Goal: Transaction & Acquisition: Purchase product/service

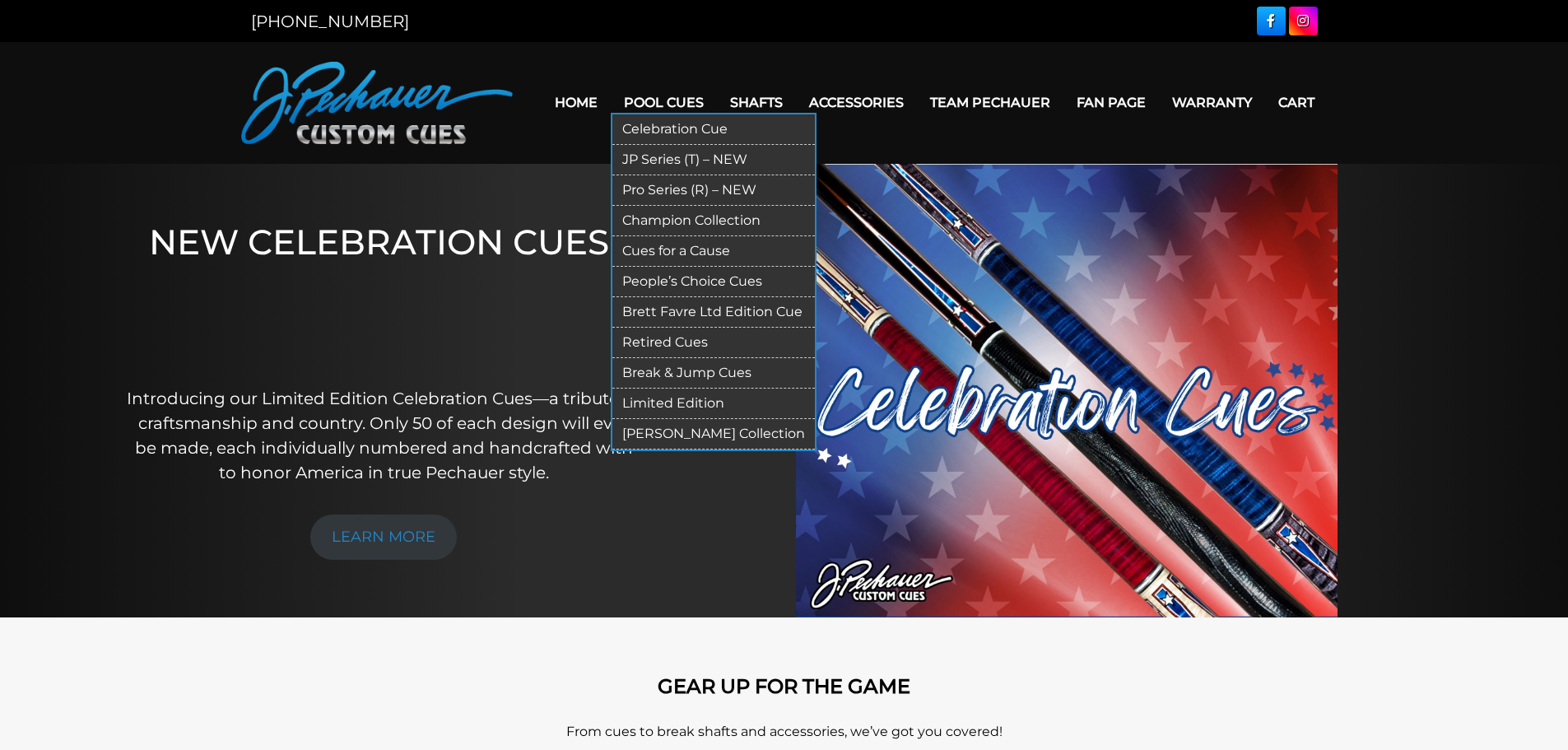
click at [664, 339] on link "Retired Cues" at bounding box center [713, 343] width 203 height 31
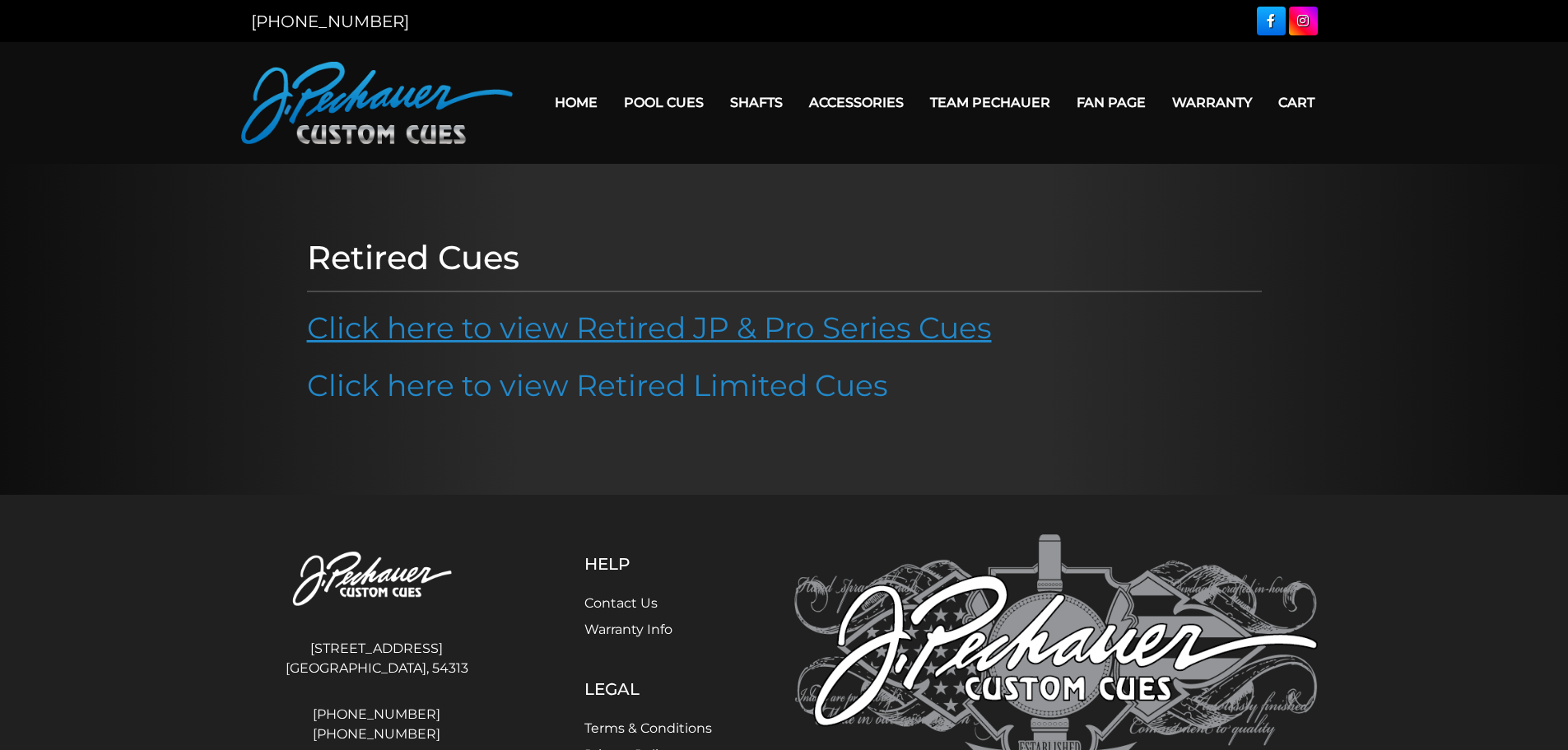
click at [819, 329] on link "Click here to view Retired JP & Pro Series Cues" at bounding box center [649, 327] width 685 height 36
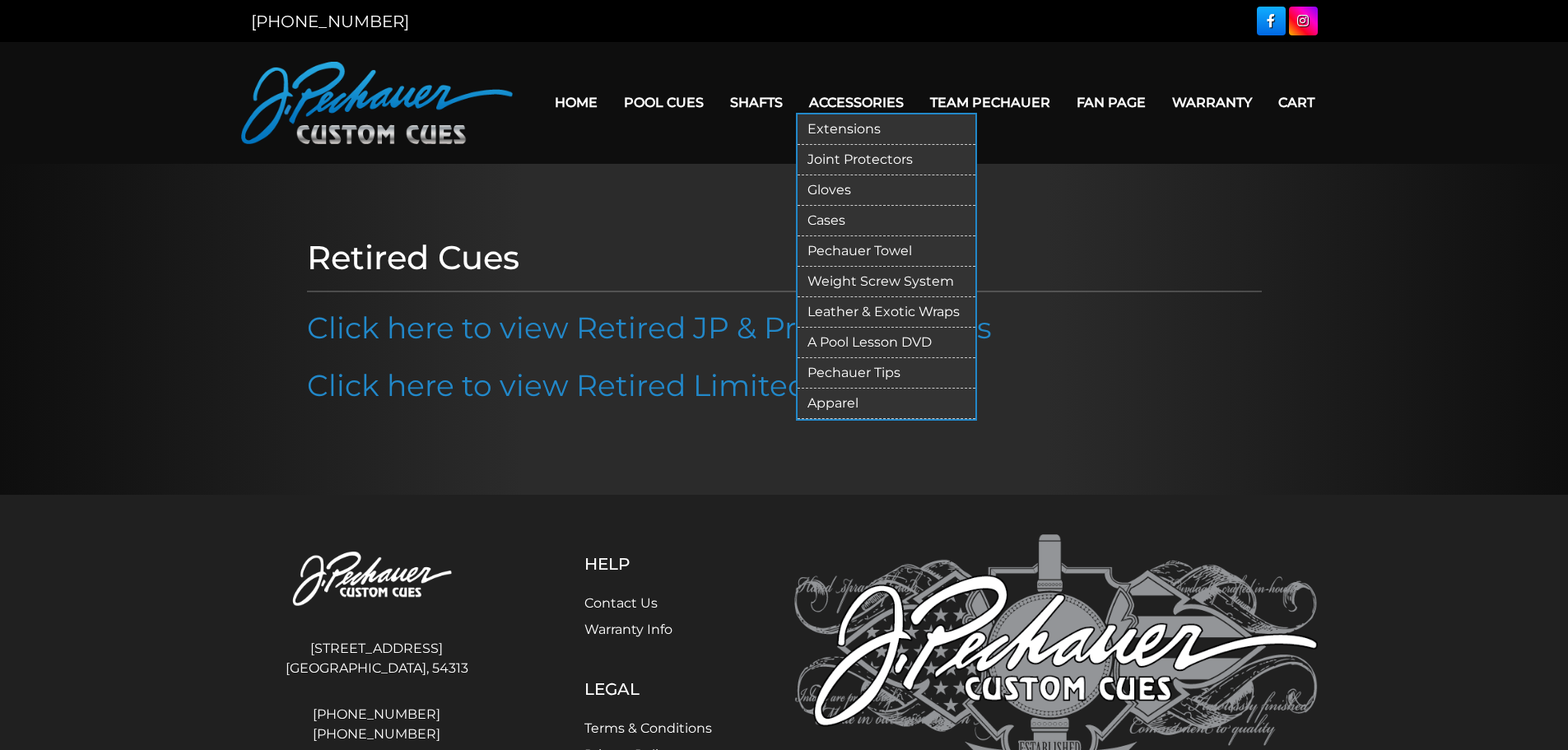
click at [868, 127] on link "Extensions" at bounding box center [886, 129] width 178 height 31
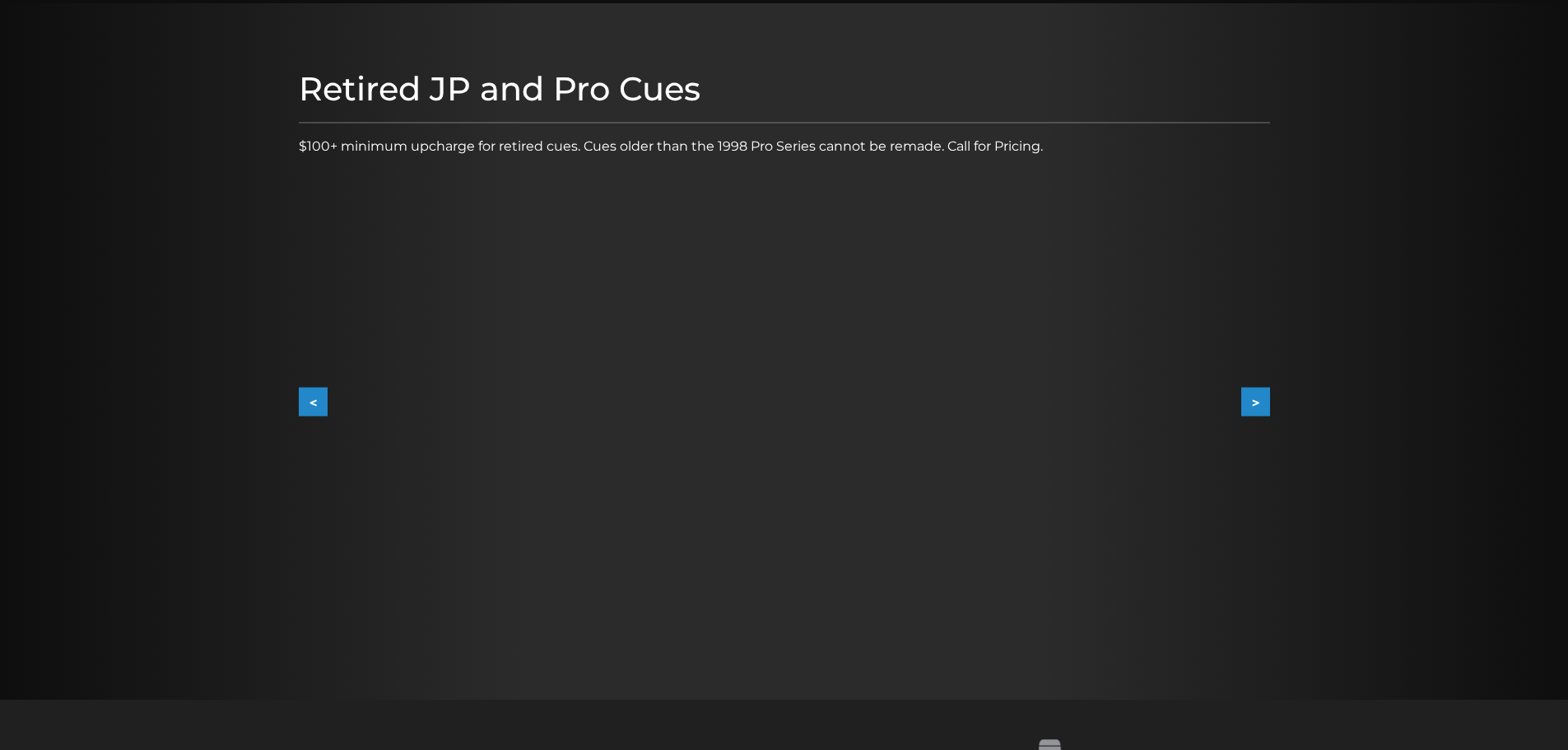
scroll to position [165, 0]
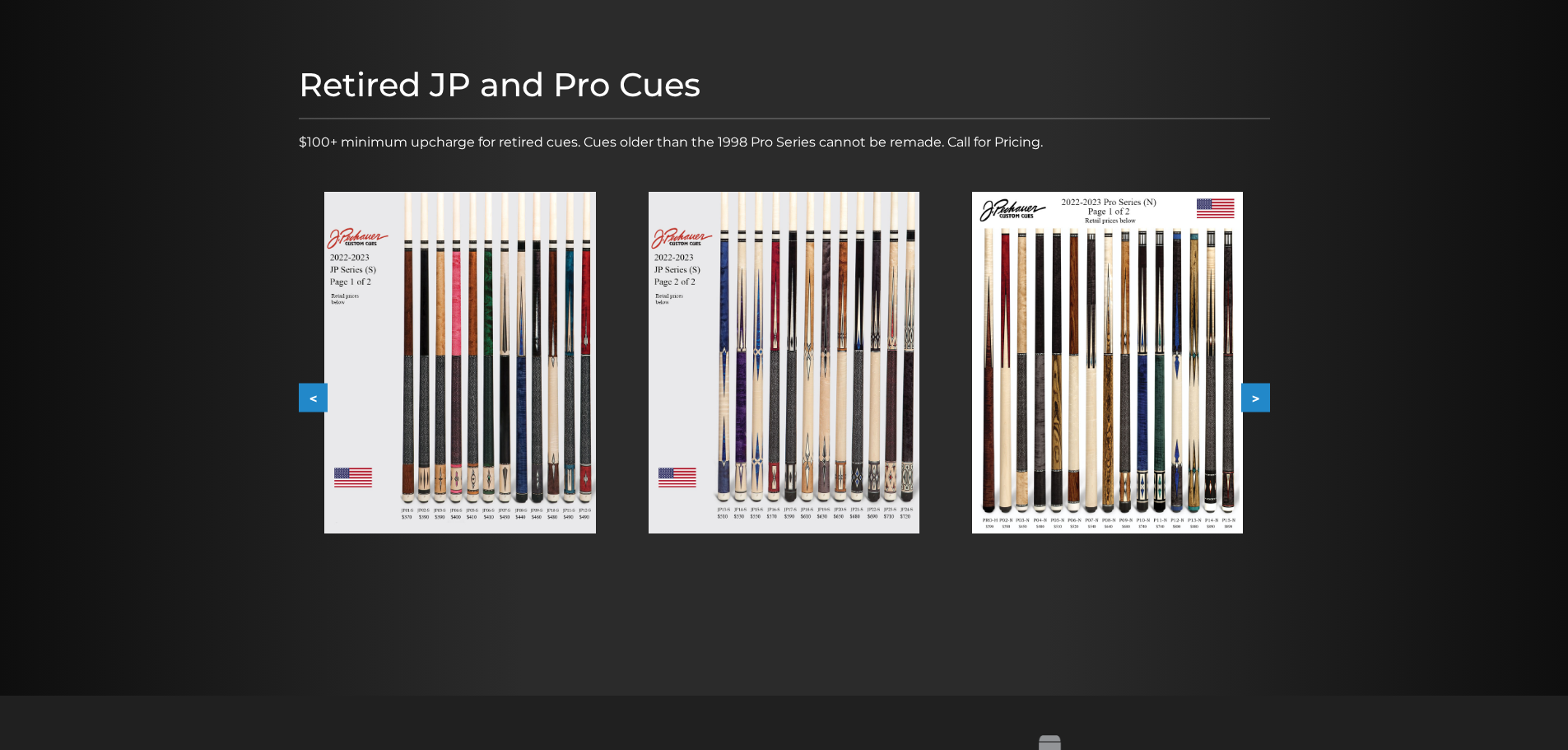
click at [518, 380] on img at bounding box center [459, 363] width 271 height 342
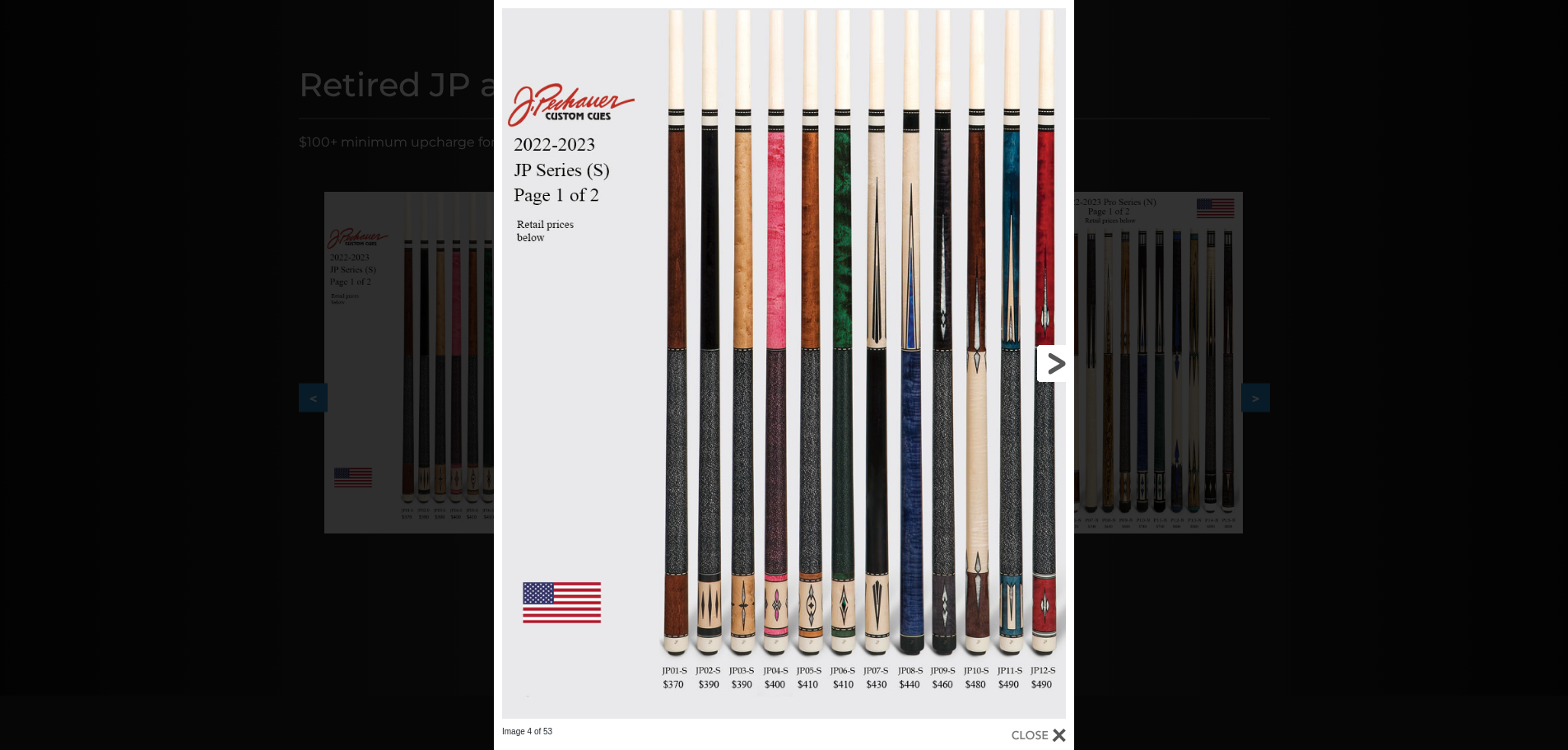
click at [1064, 362] on link at bounding box center [943, 363] width 261 height 726
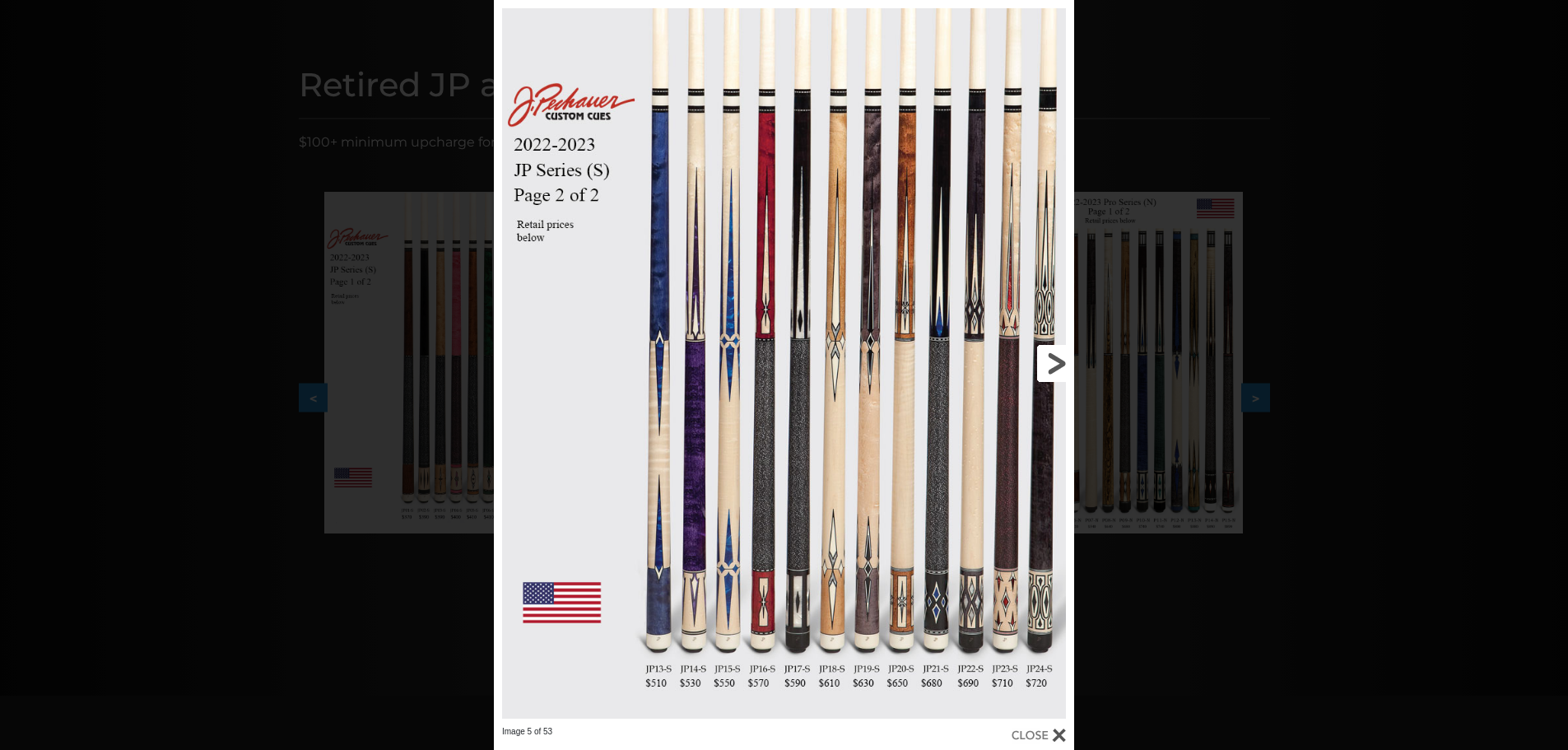
click at [1054, 354] on link at bounding box center [943, 363] width 261 height 726
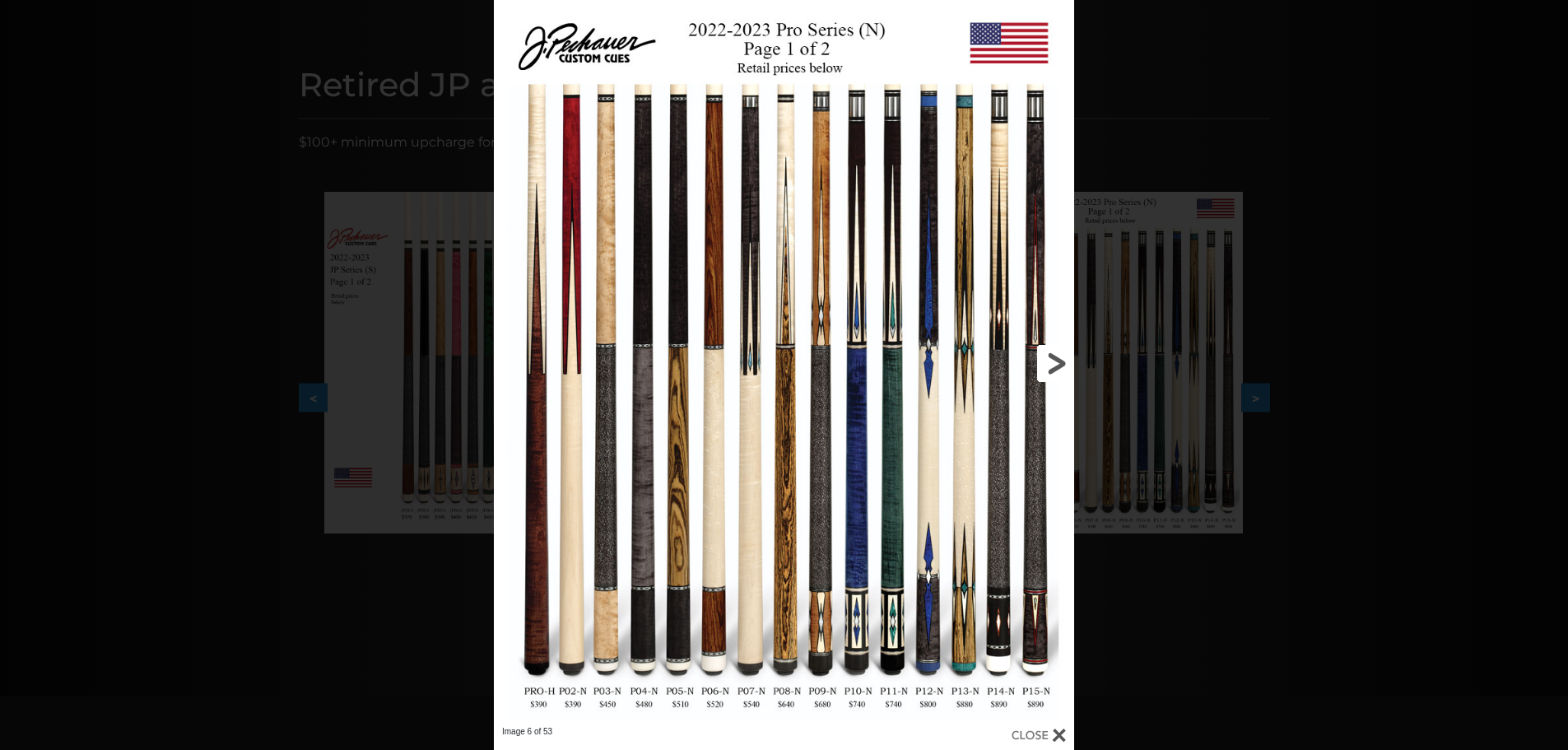
click at [1054, 354] on link at bounding box center [943, 363] width 261 height 726
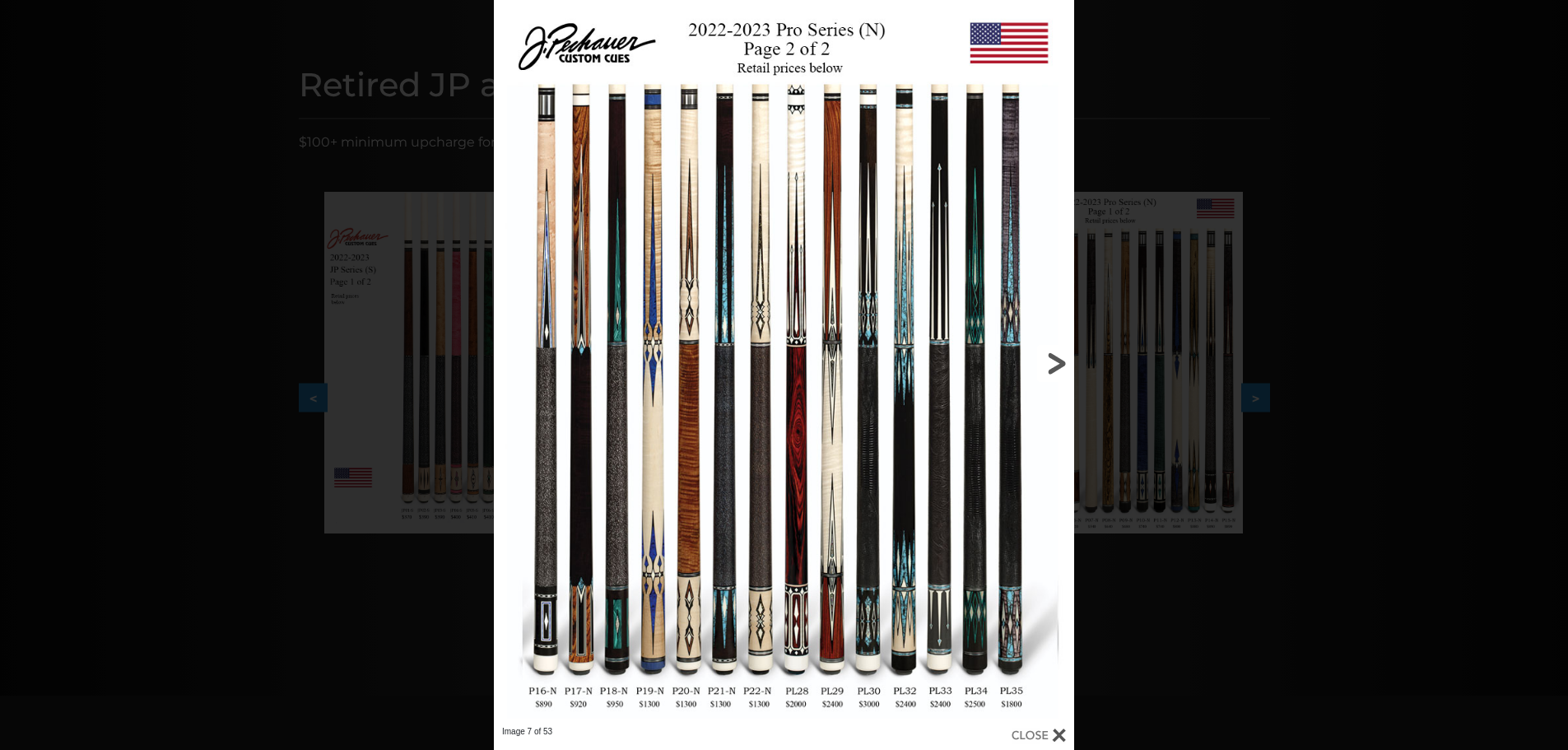
click at [1054, 354] on link at bounding box center [943, 363] width 261 height 726
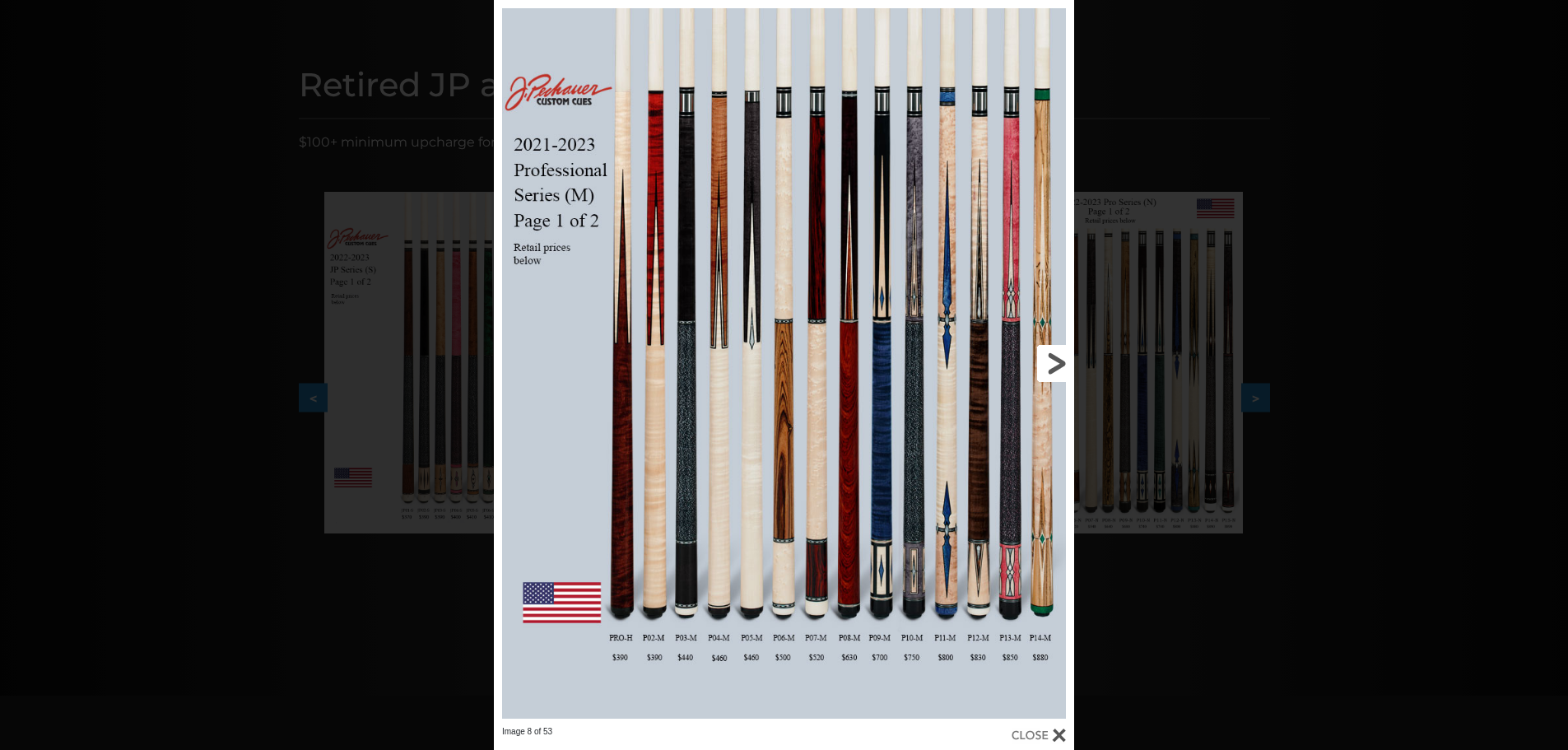
click at [1054, 354] on link at bounding box center [943, 363] width 261 height 726
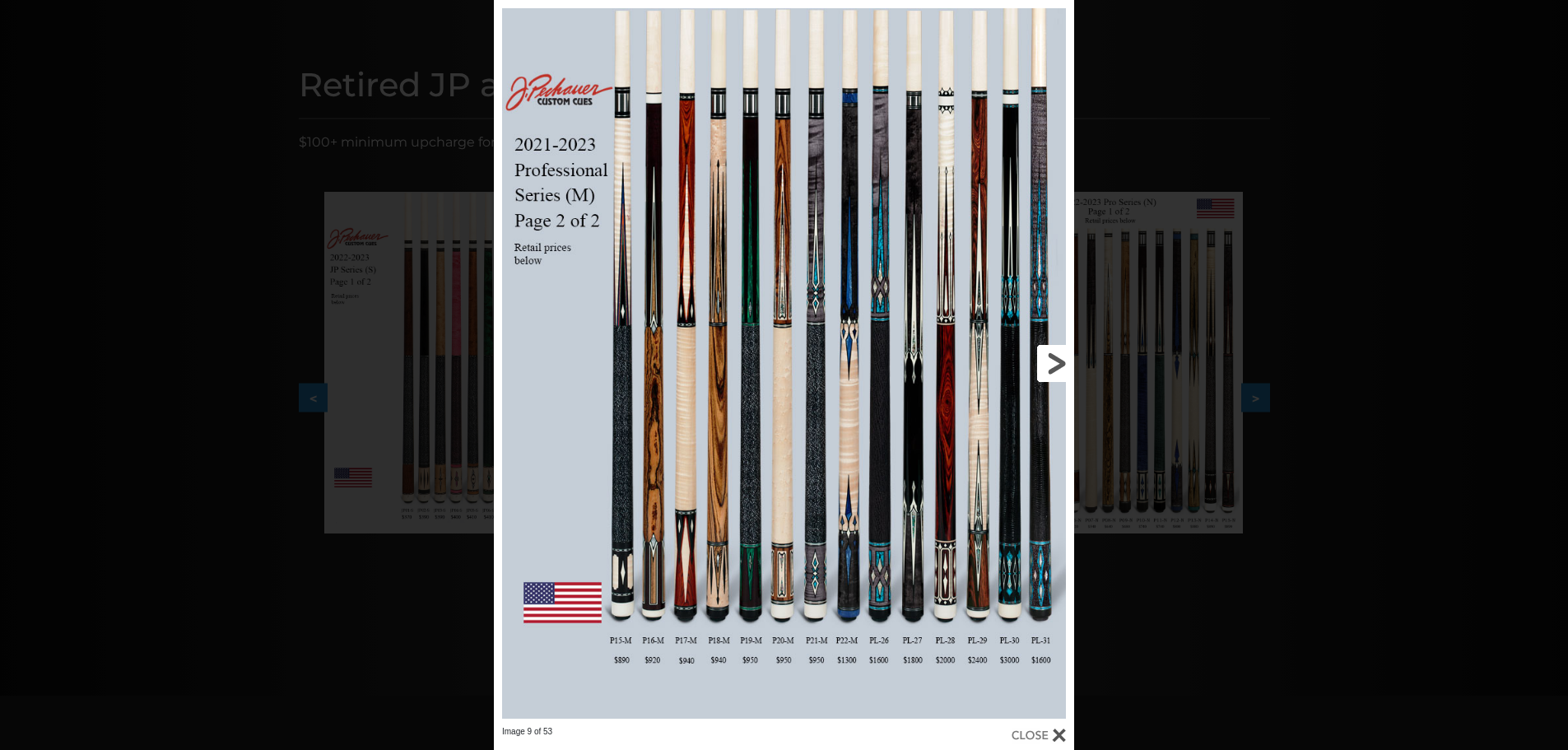
click at [1054, 354] on link at bounding box center [943, 363] width 261 height 726
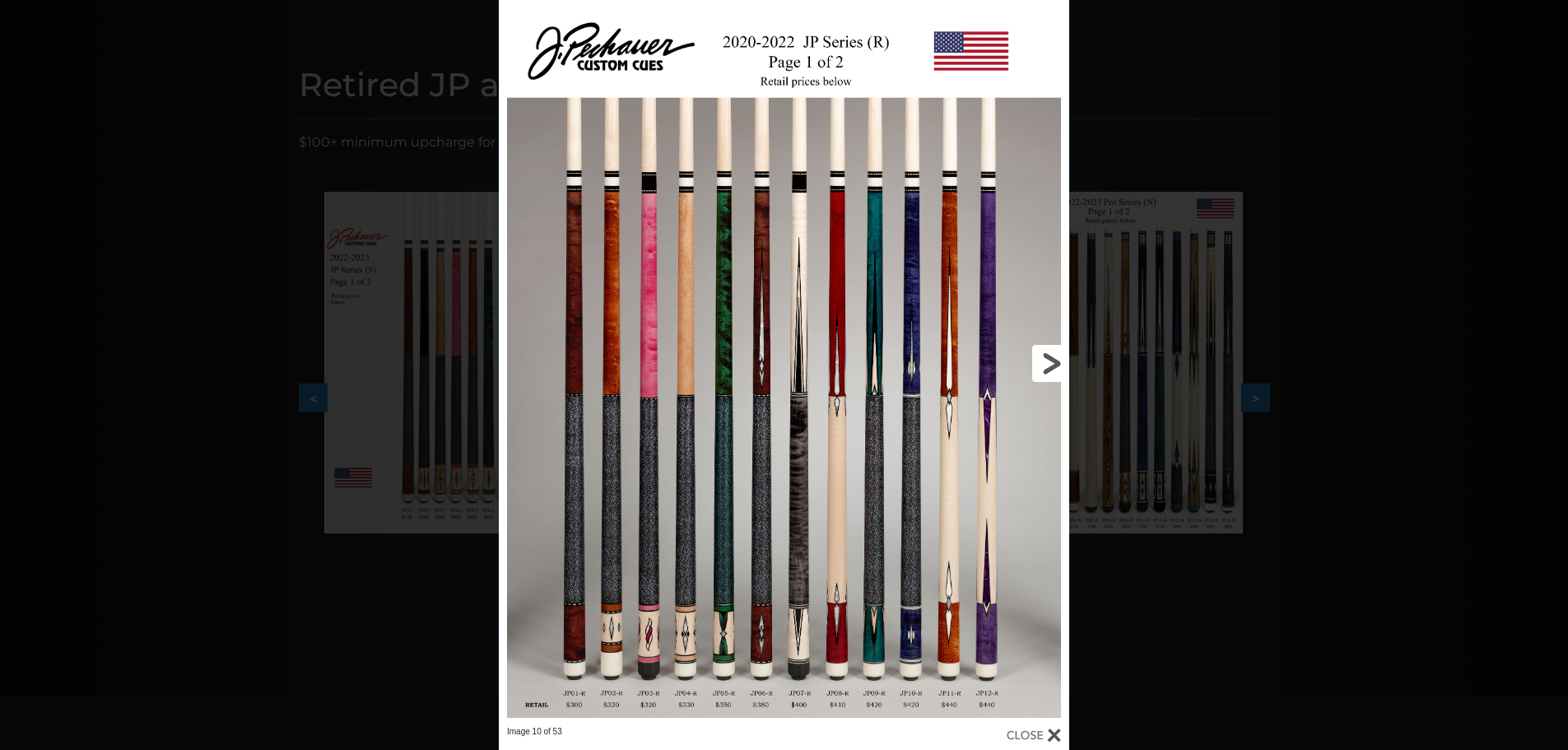
click at [1054, 354] on link at bounding box center [941, 363] width 256 height 726
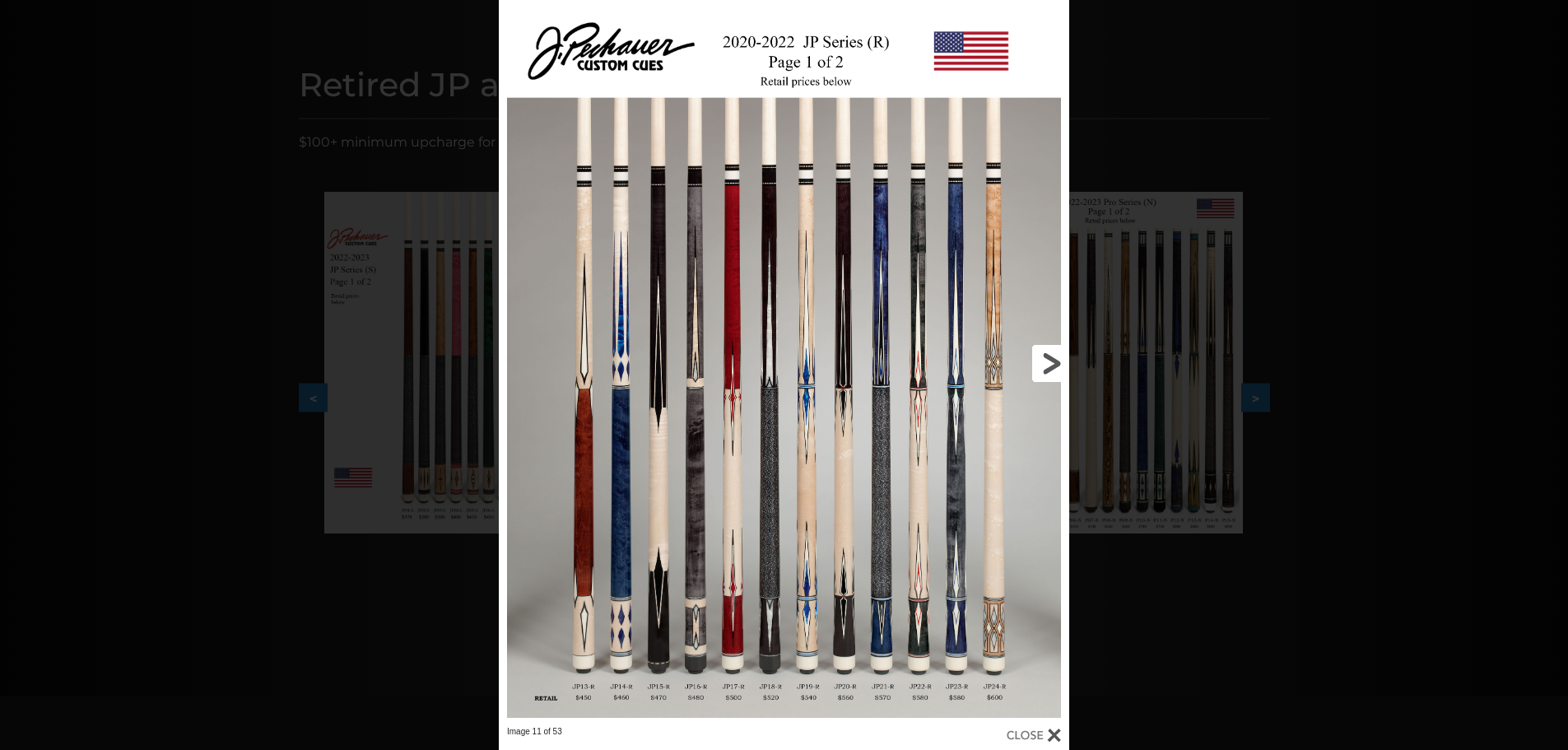
click at [1054, 354] on link at bounding box center [941, 363] width 256 height 726
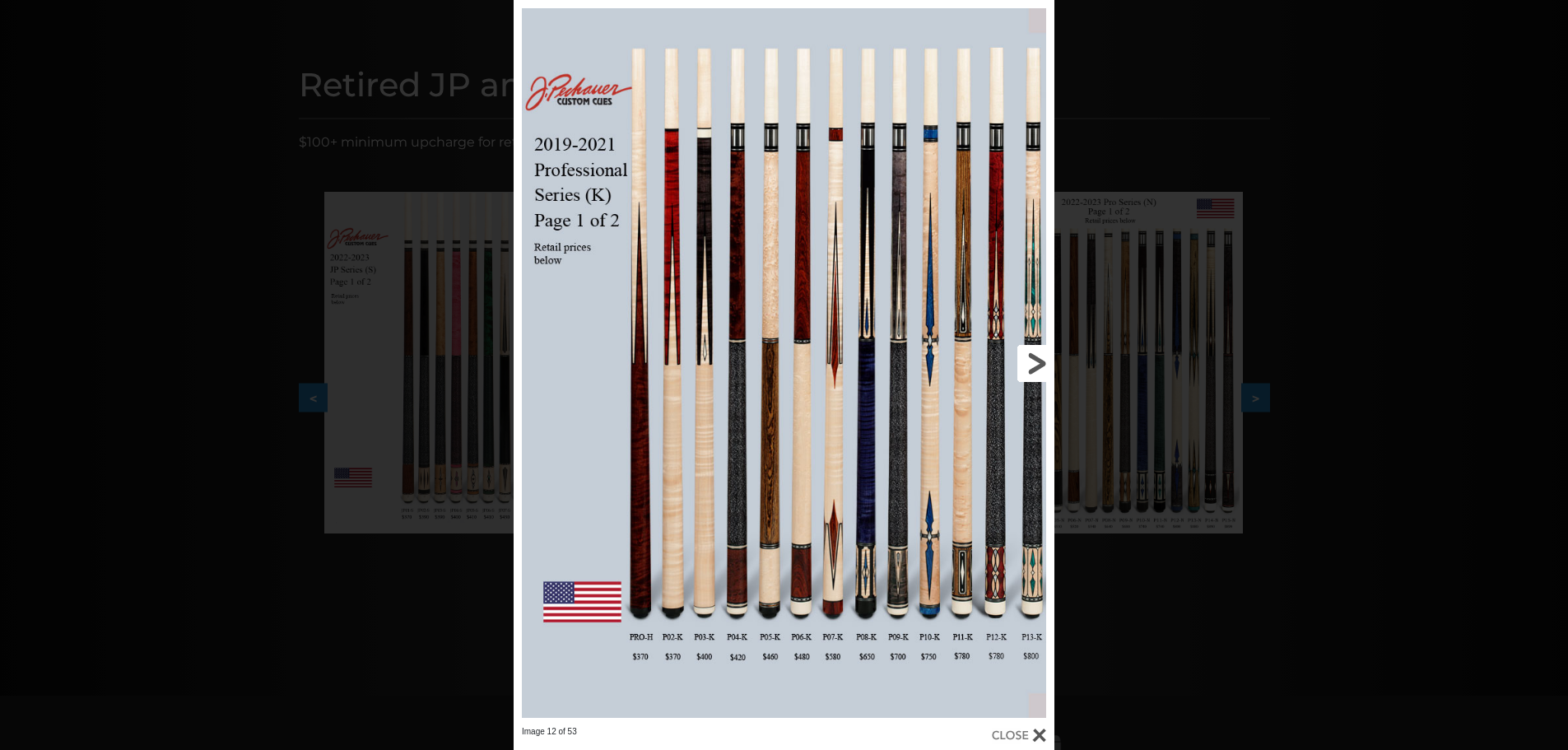
click at [1037, 361] on link at bounding box center [932, 363] width 243 height 726
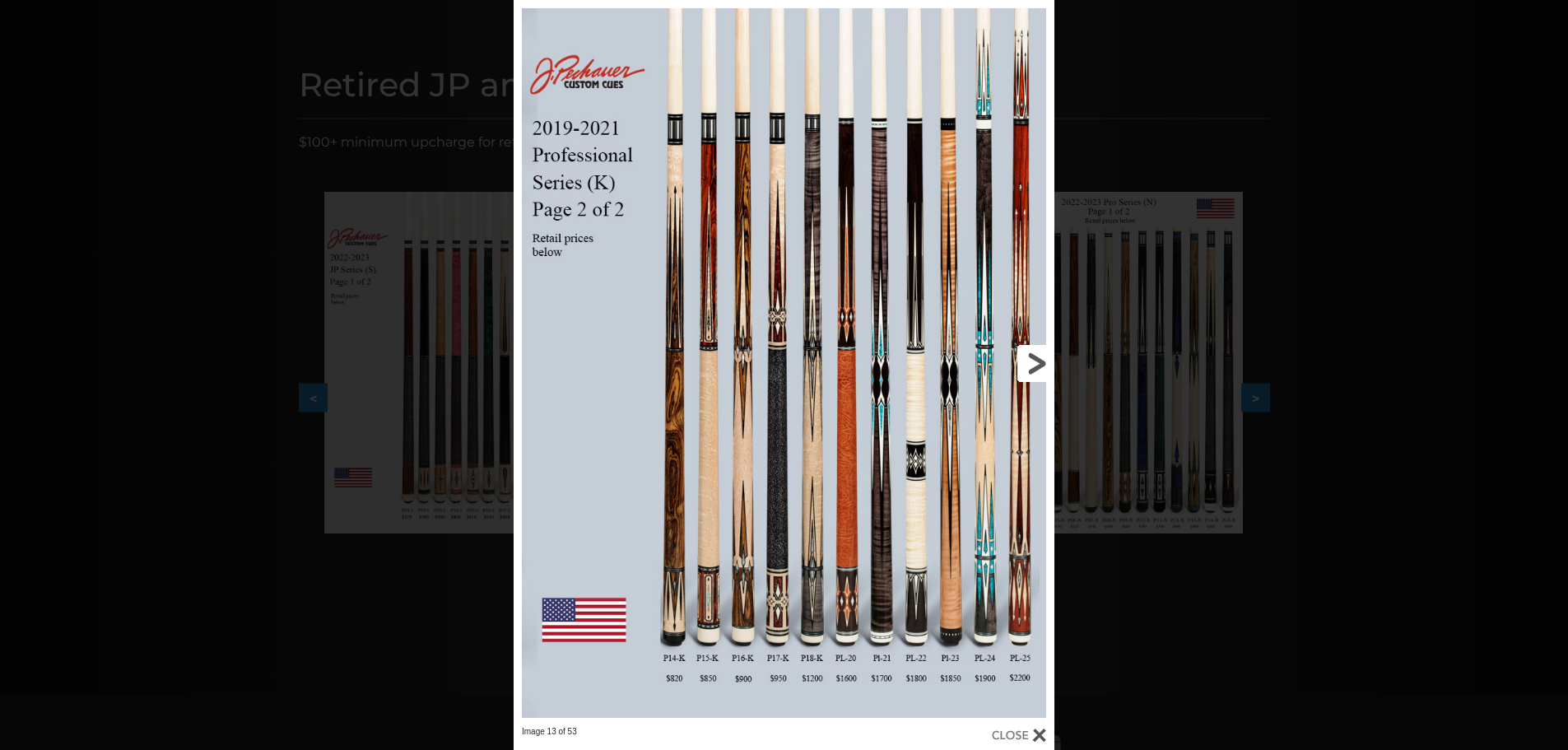
click at [1037, 361] on link at bounding box center [932, 363] width 243 height 726
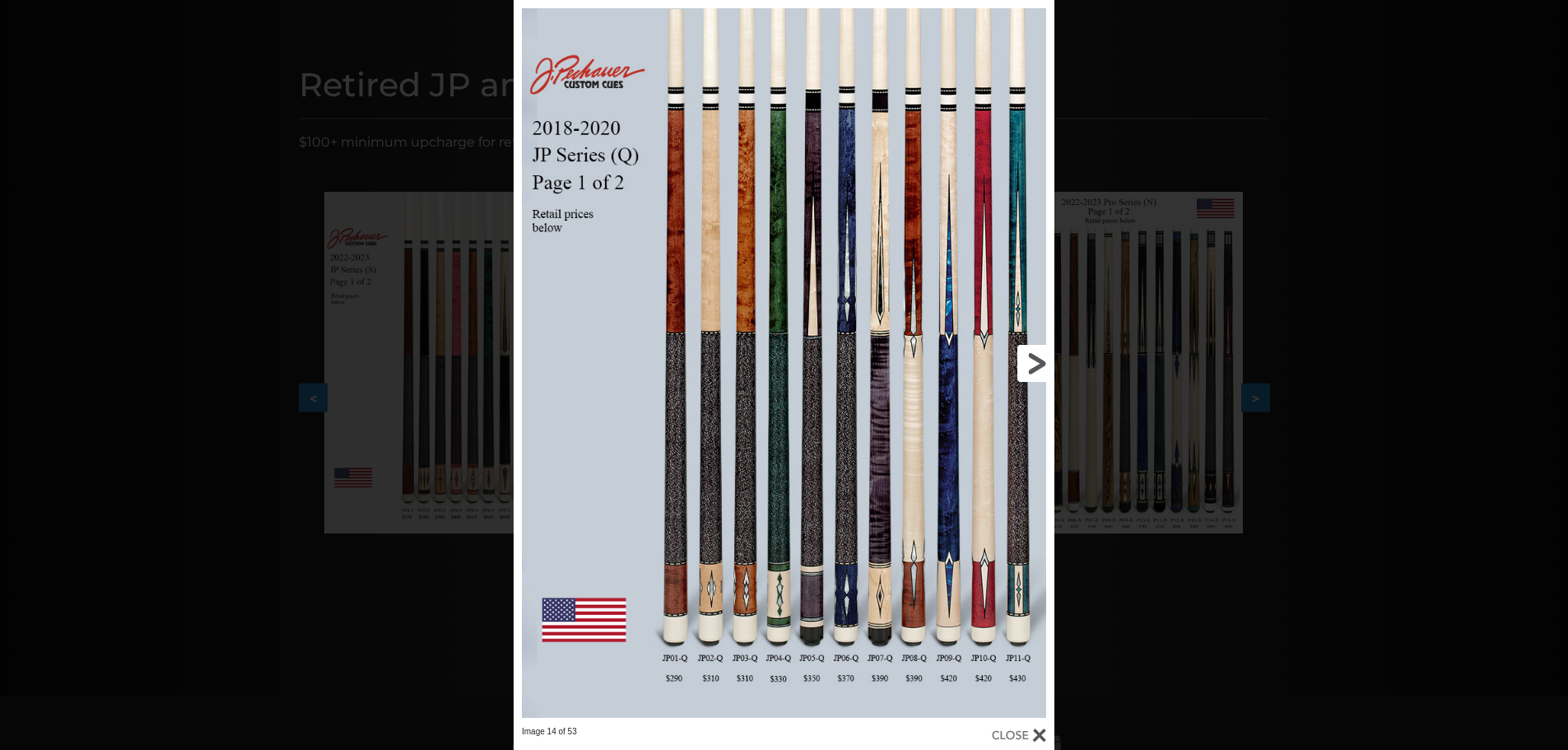
click at [1037, 361] on link at bounding box center [932, 363] width 243 height 726
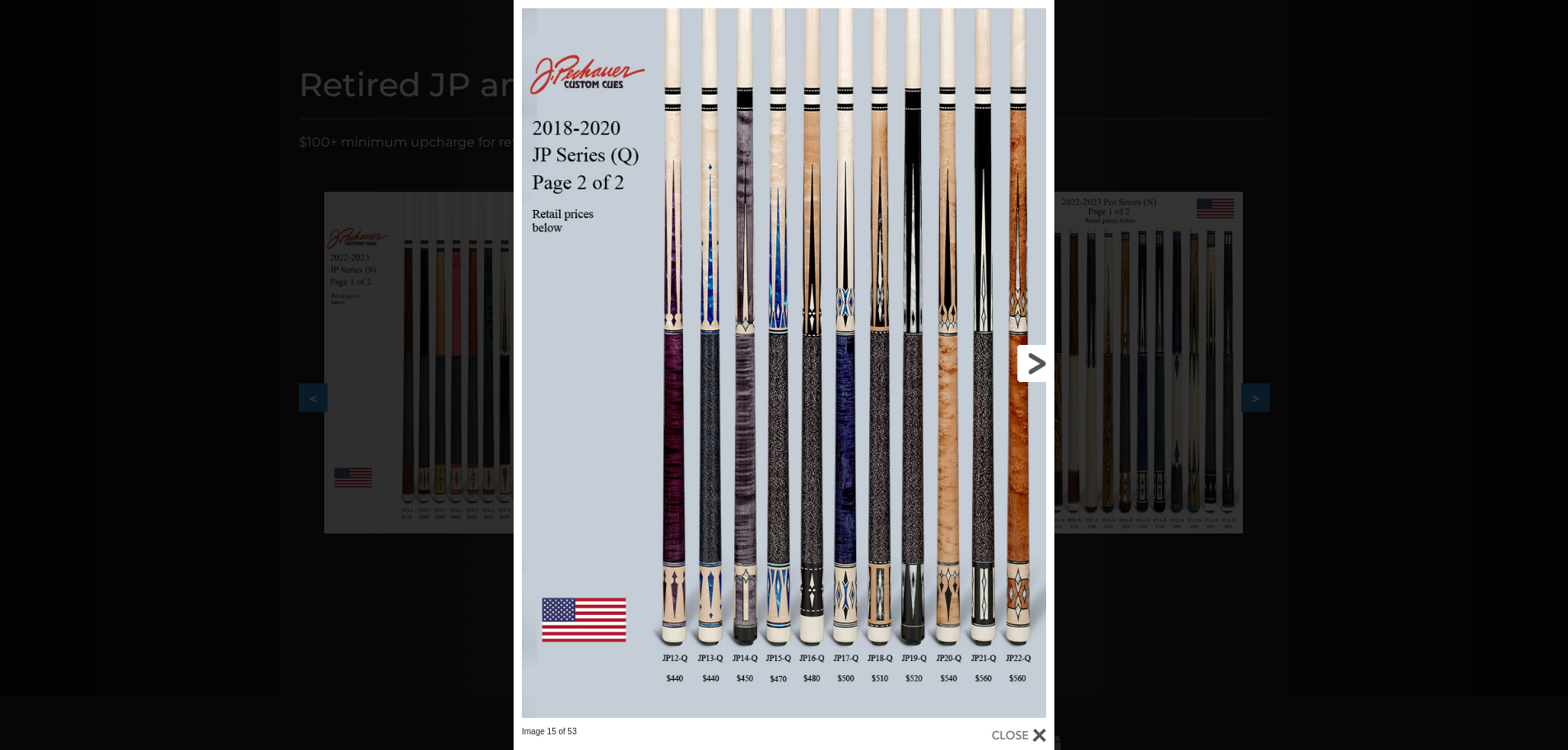
click at [1037, 361] on link at bounding box center [932, 363] width 243 height 726
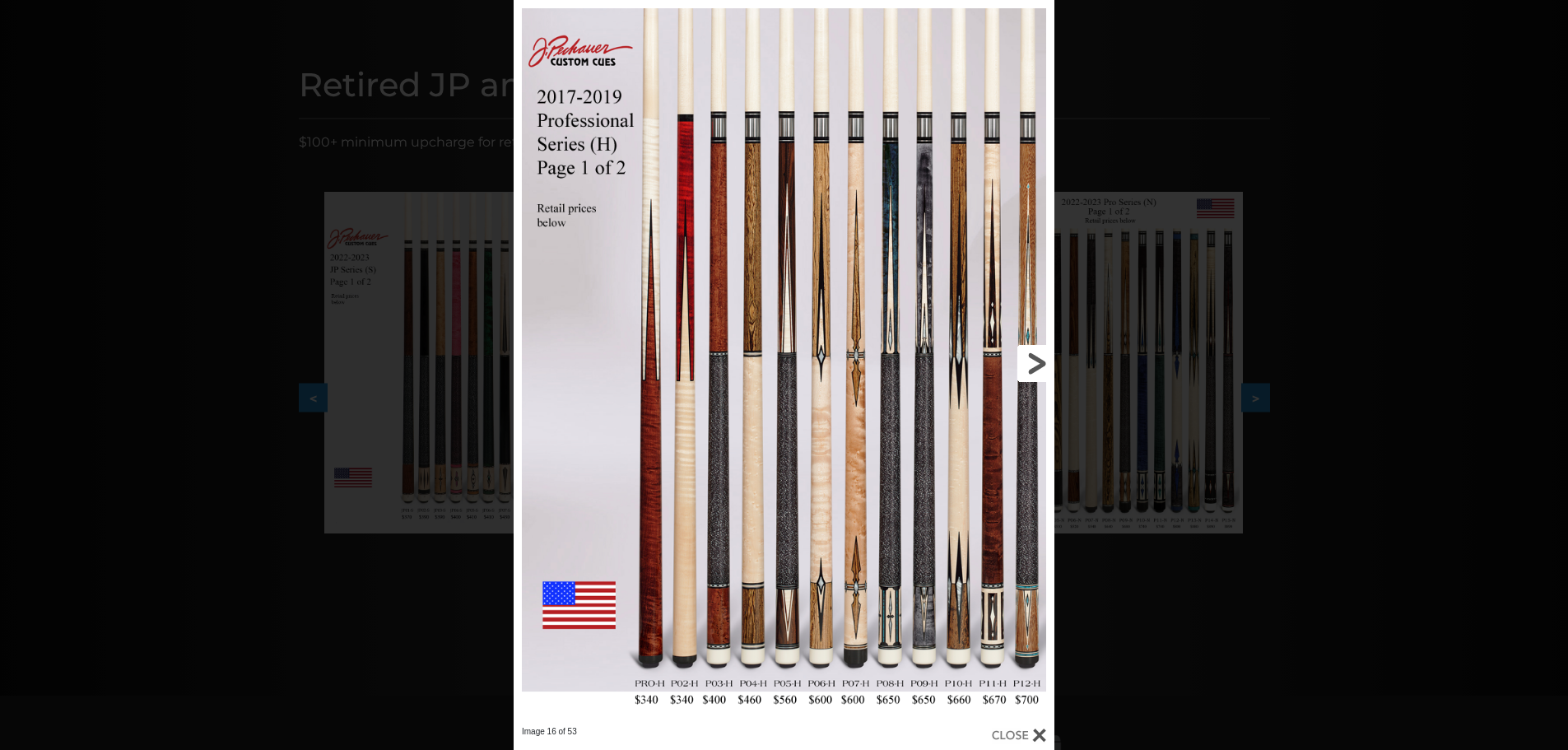
click at [1037, 361] on link at bounding box center [932, 363] width 243 height 726
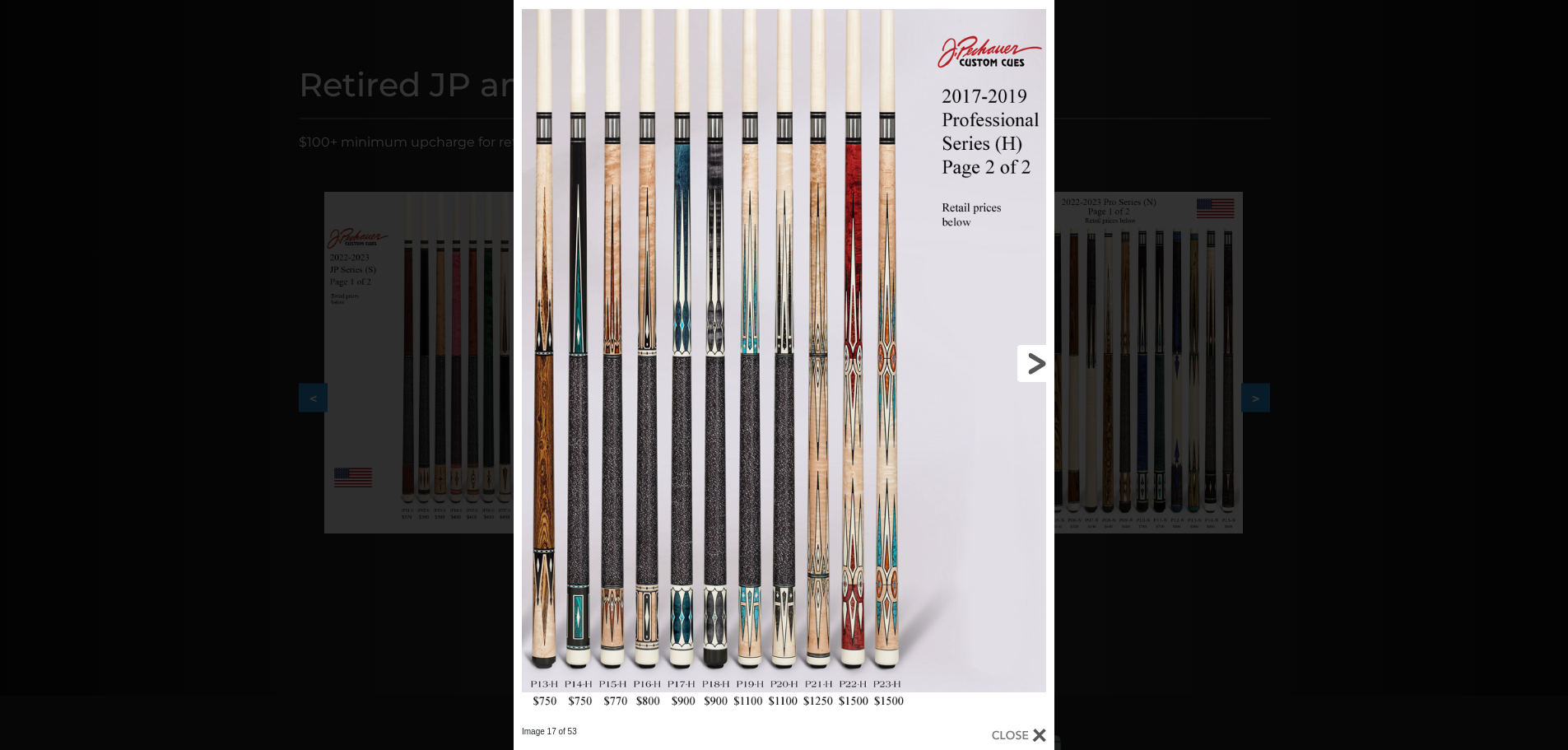
click at [1037, 361] on link at bounding box center [932, 363] width 243 height 726
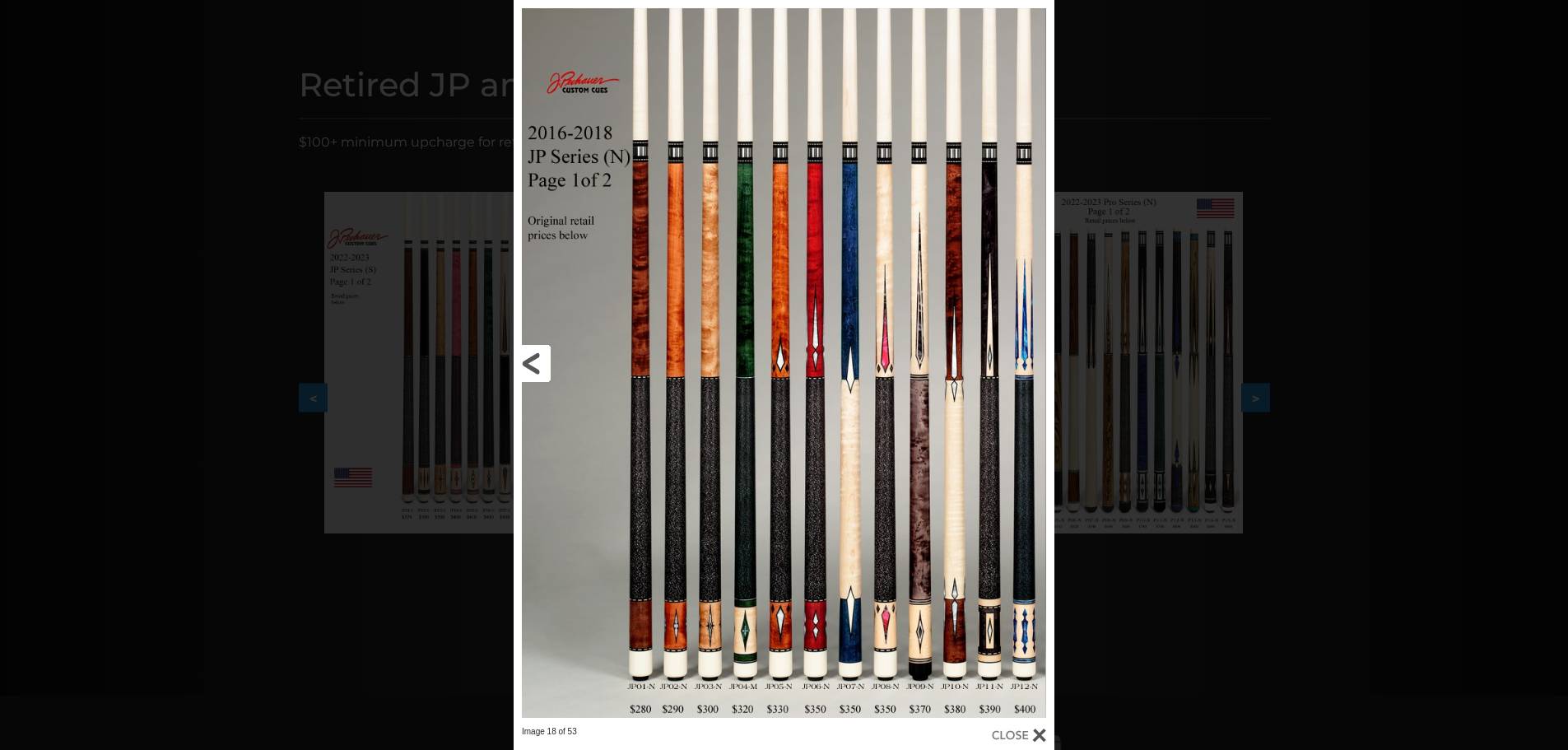
click at [536, 358] on link at bounding box center [635, 363] width 243 height 726
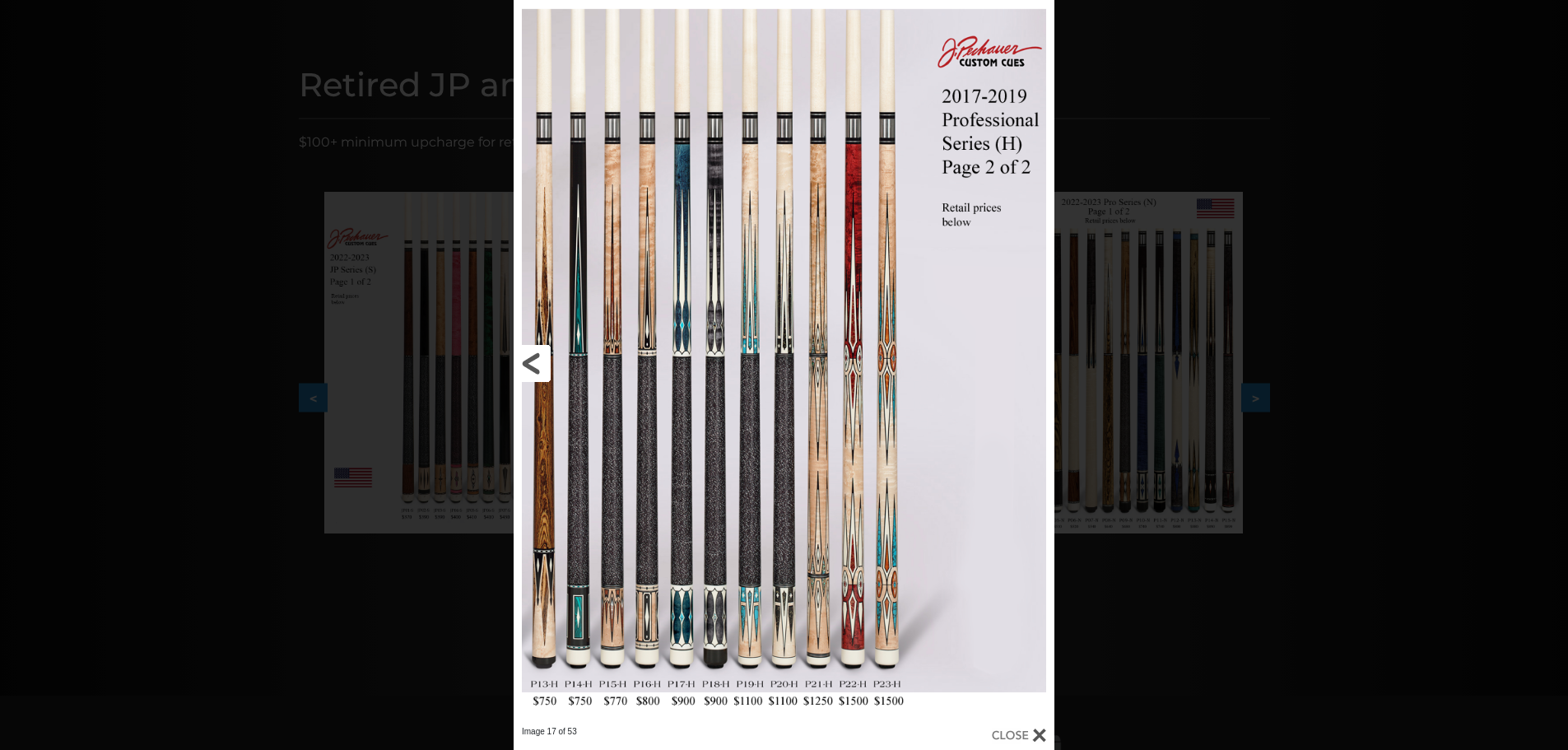
click at [536, 358] on link at bounding box center [635, 363] width 243 height 726
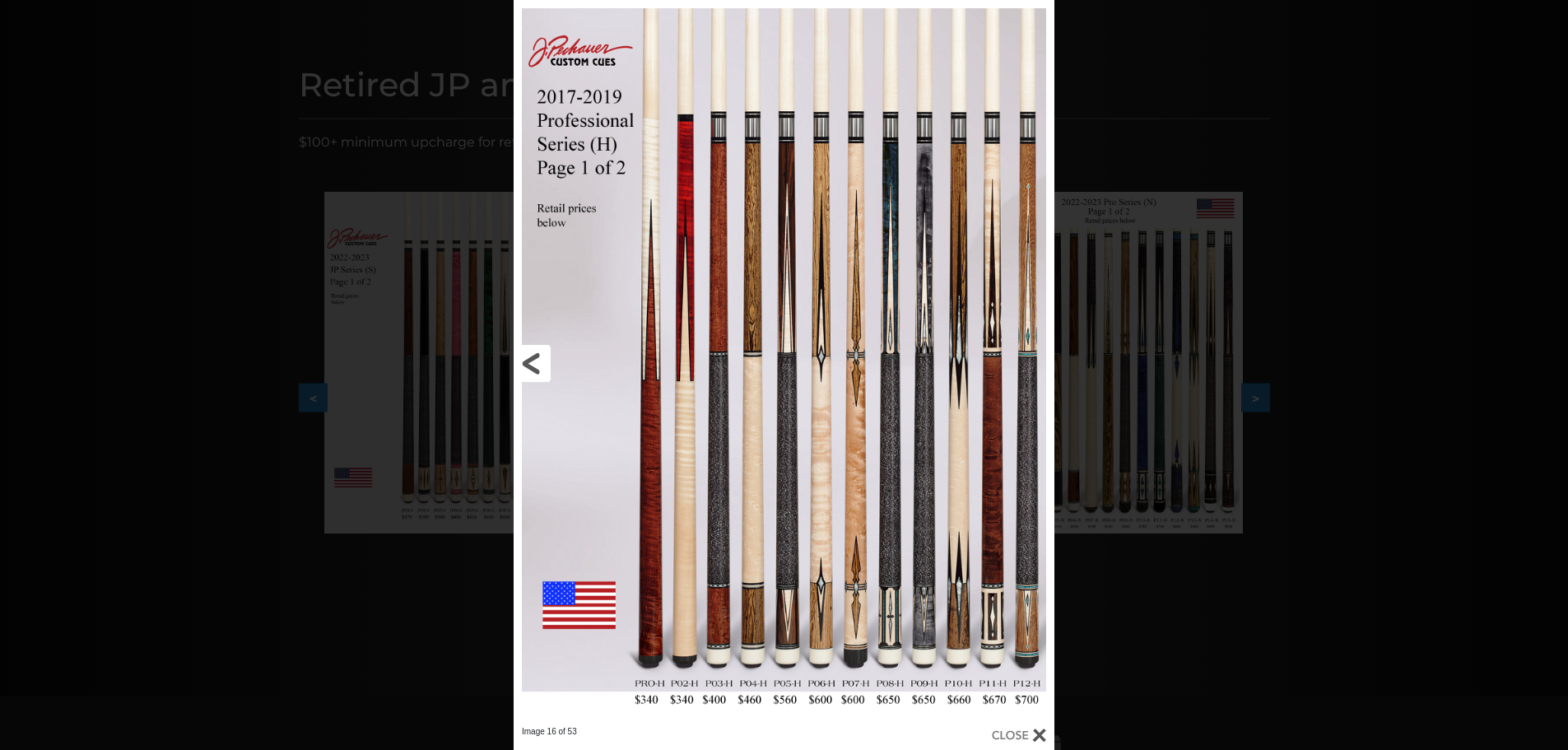
click at [536, 358] on link at bounding box center [635, 363] width 243 height 726
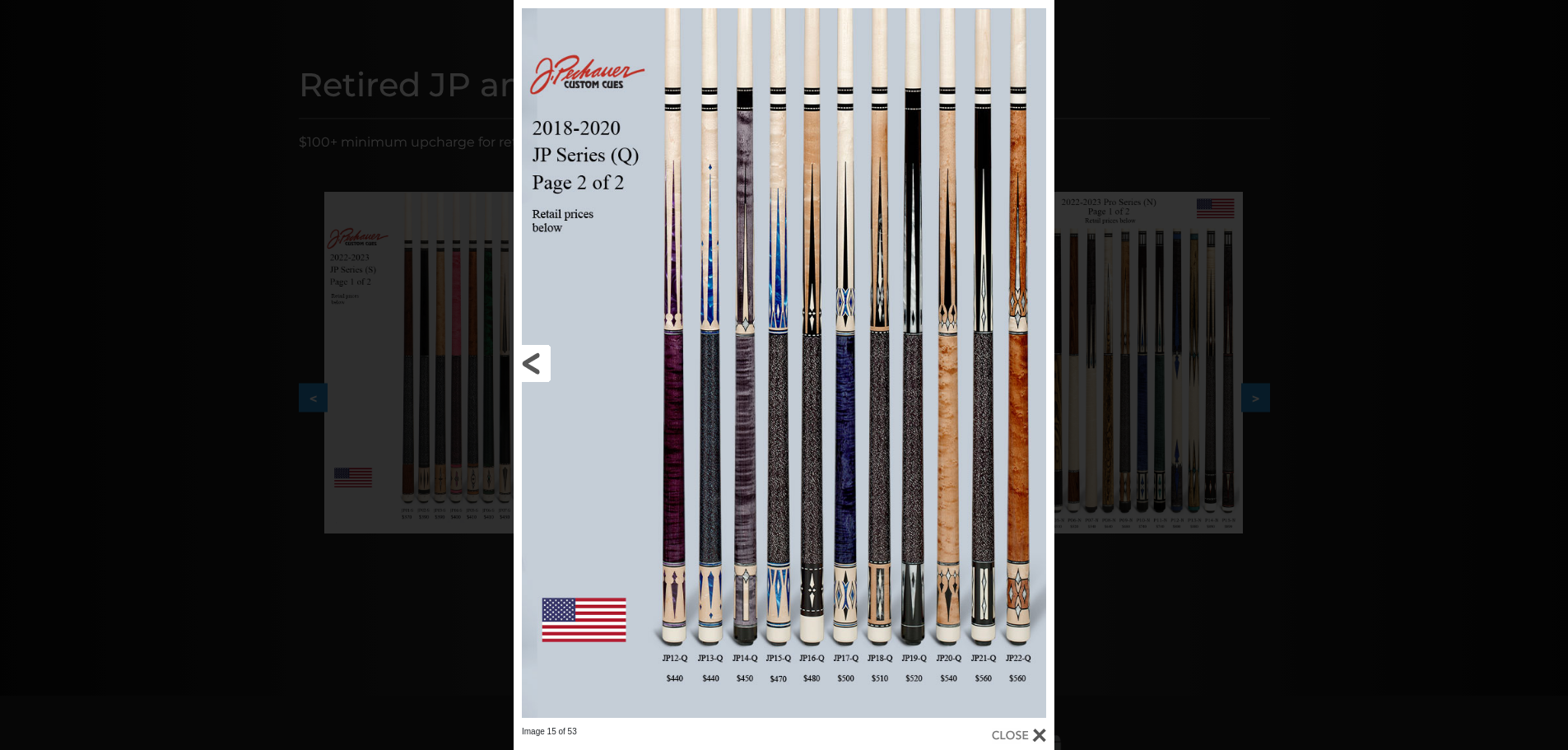
click at [536, 358] on link at bounding box center [635, 363] width 243 height 726
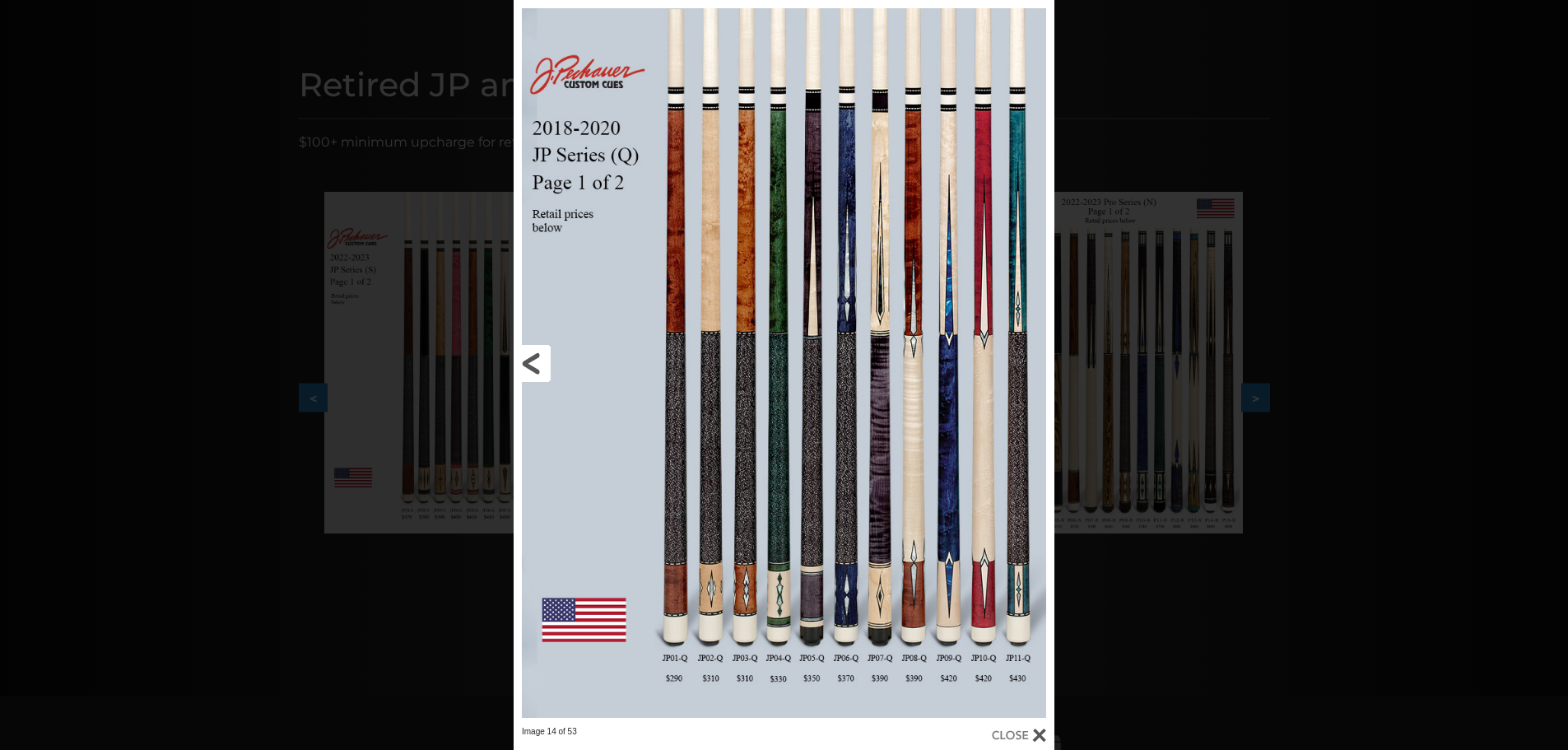
click at [536, 358] on link at bounding box center [635, 363] width 243 height 726
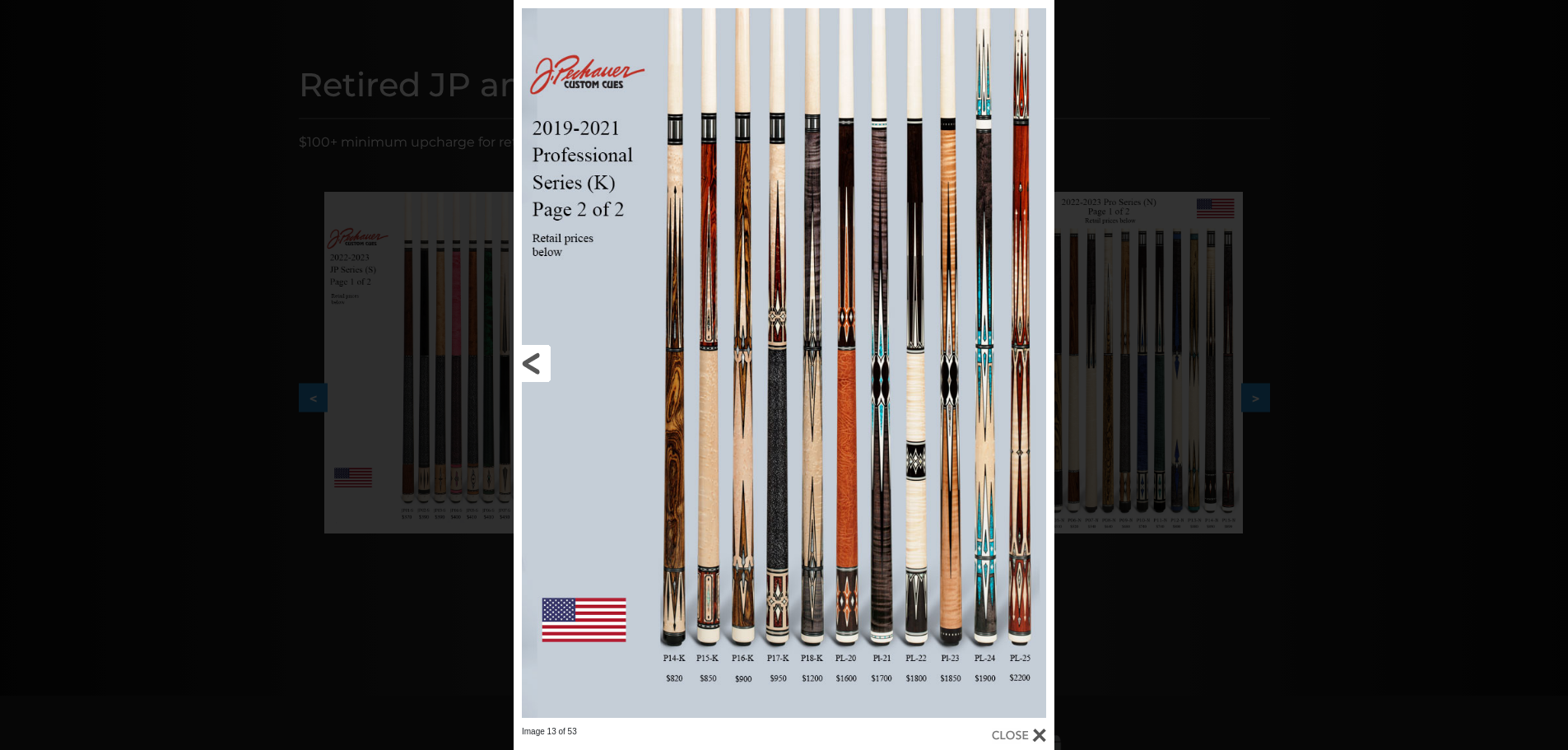
click at [536, 358] on link at bounding box center [635, 363] width 243 height 726
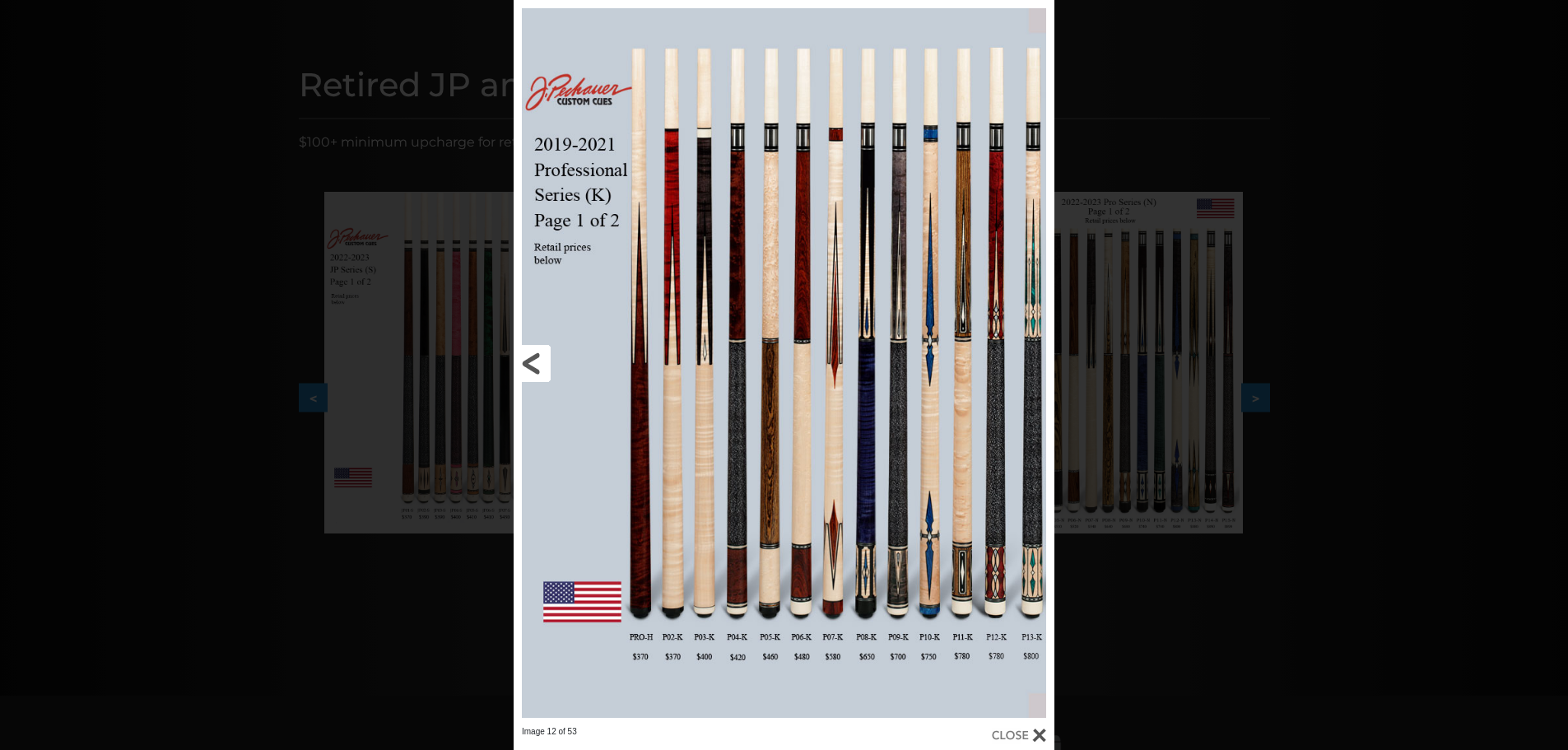
click at [536, 358] on link at bounding box center [635, 363] width 243 height 726
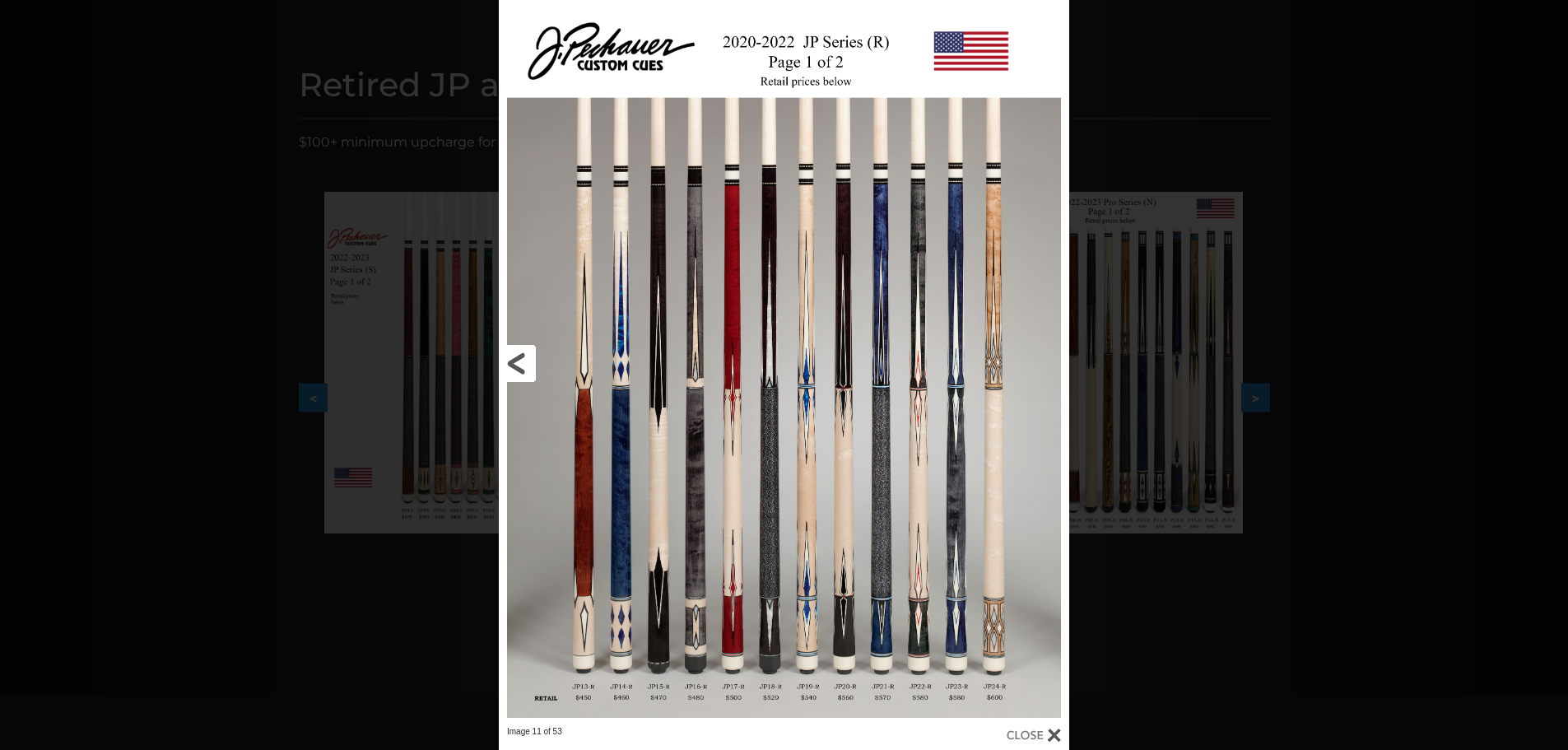
click at [536, 358] on link at bounding box center [627, 363] width 256 height 726
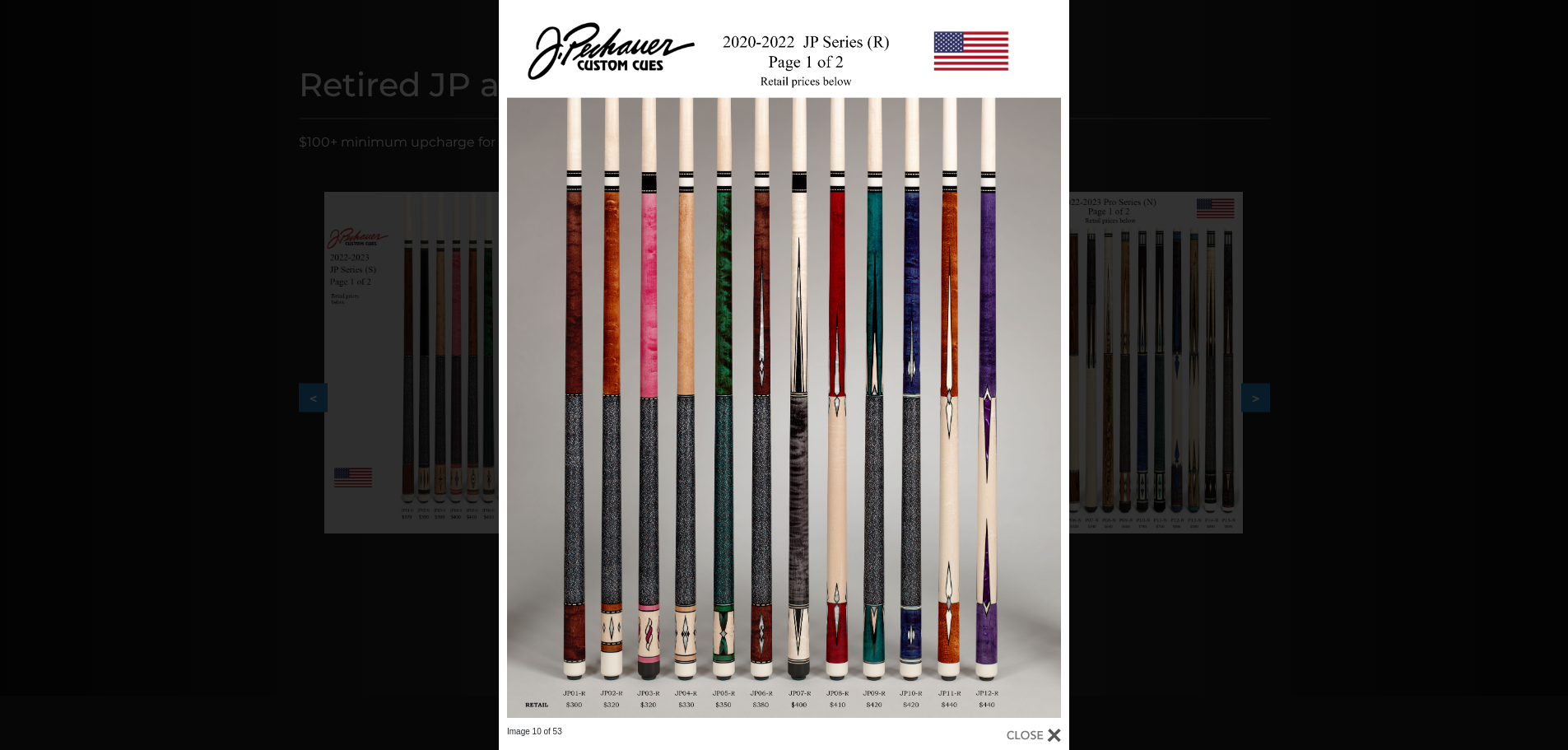
click at [1052, 735] on div at bounding box center [1033, 735] width 55 height 18
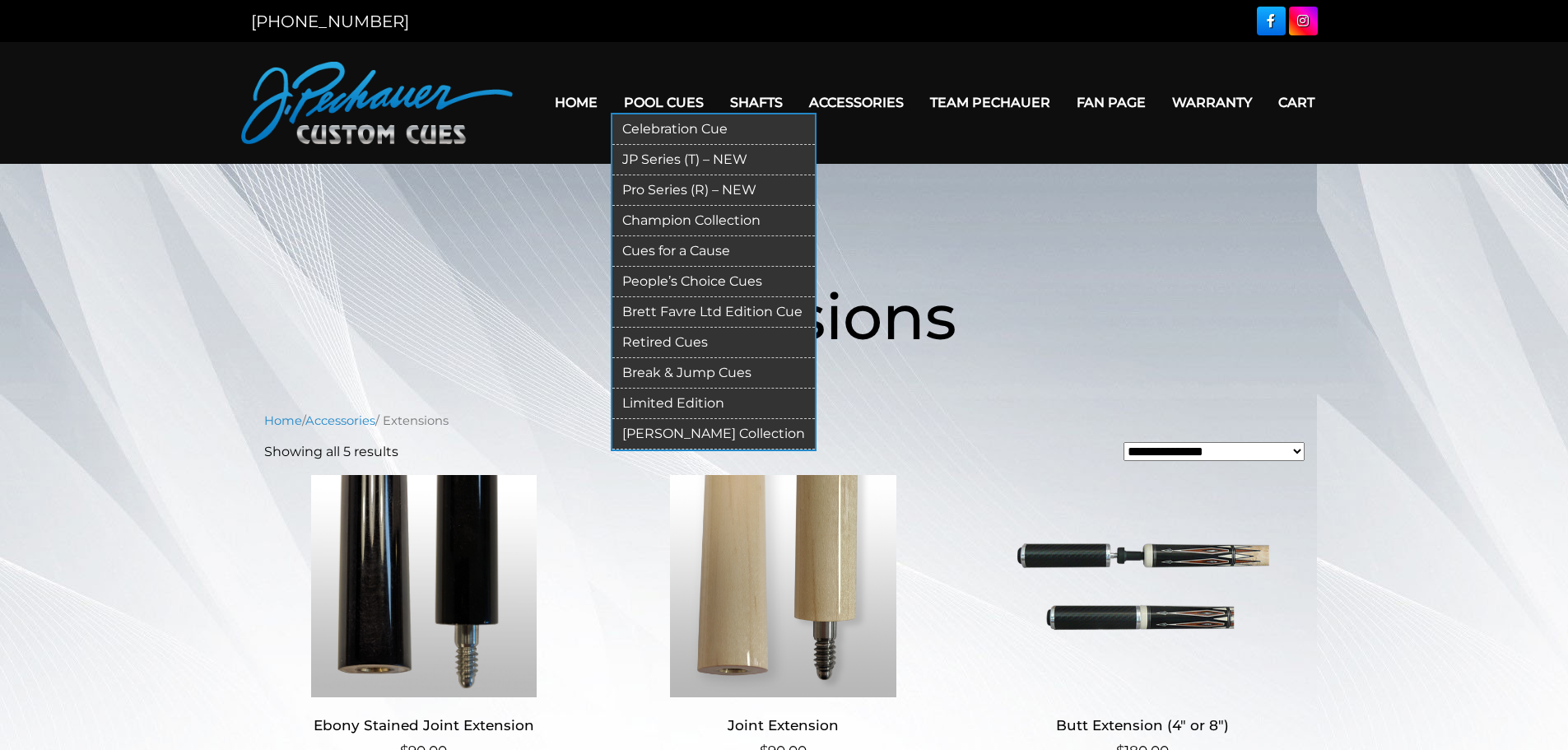
click at [673, 155] on link "JP Series (T) – NEW" at bounding box center [713, 160] width 203 height 31
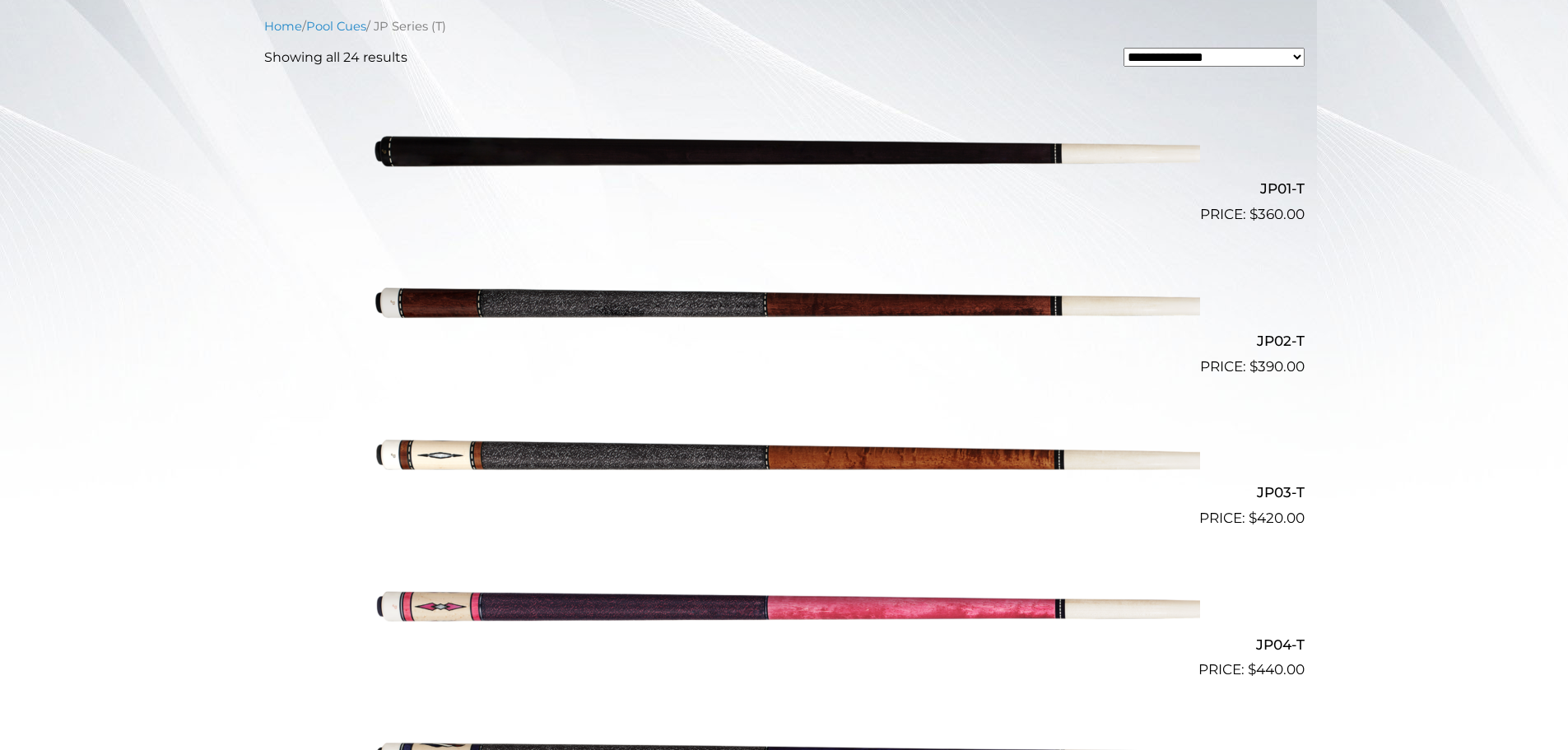
scroll to position [453, 0]
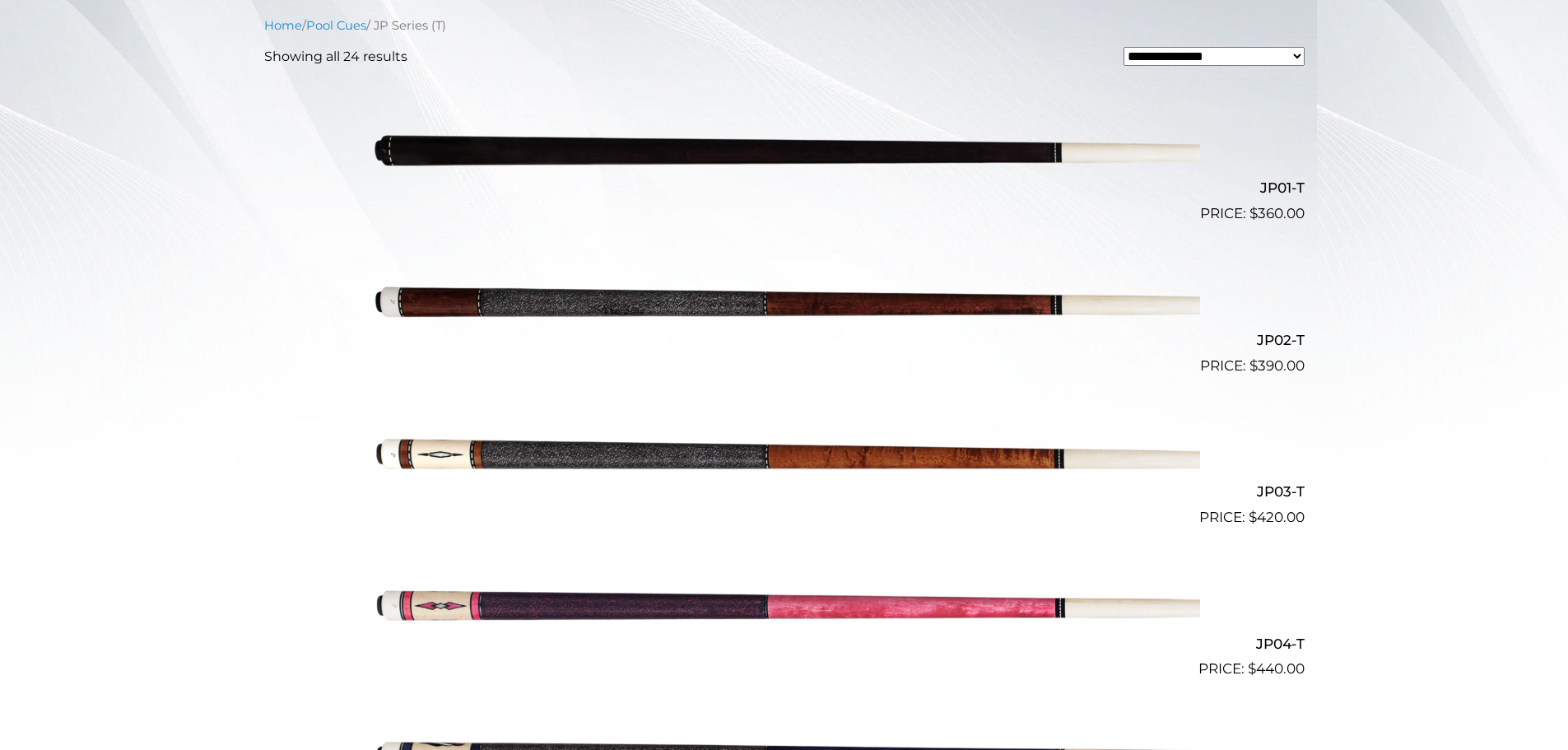
click at [924, 307] on img at bounding box center [784, 300] width 832 height 138
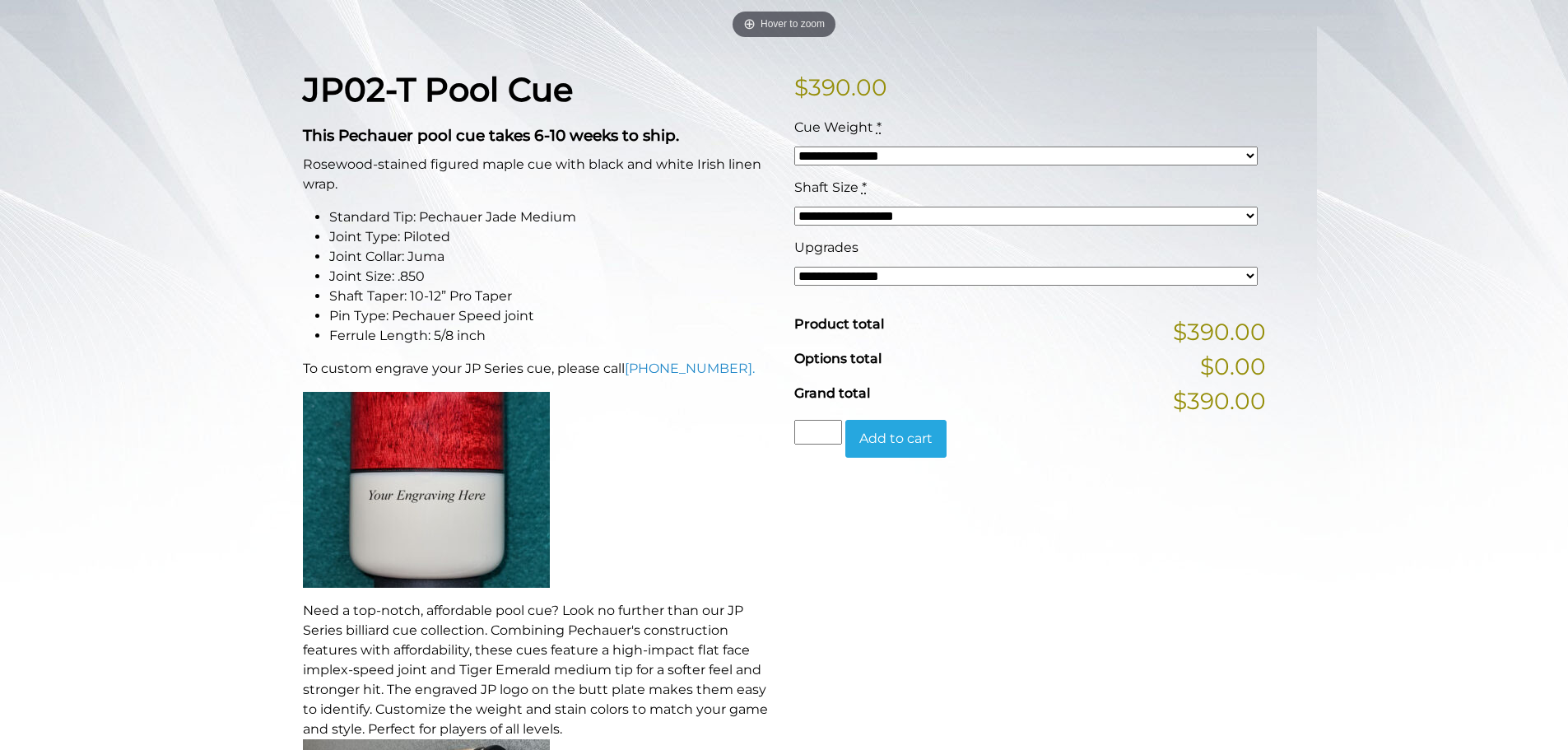
scroll to position [367, 0]
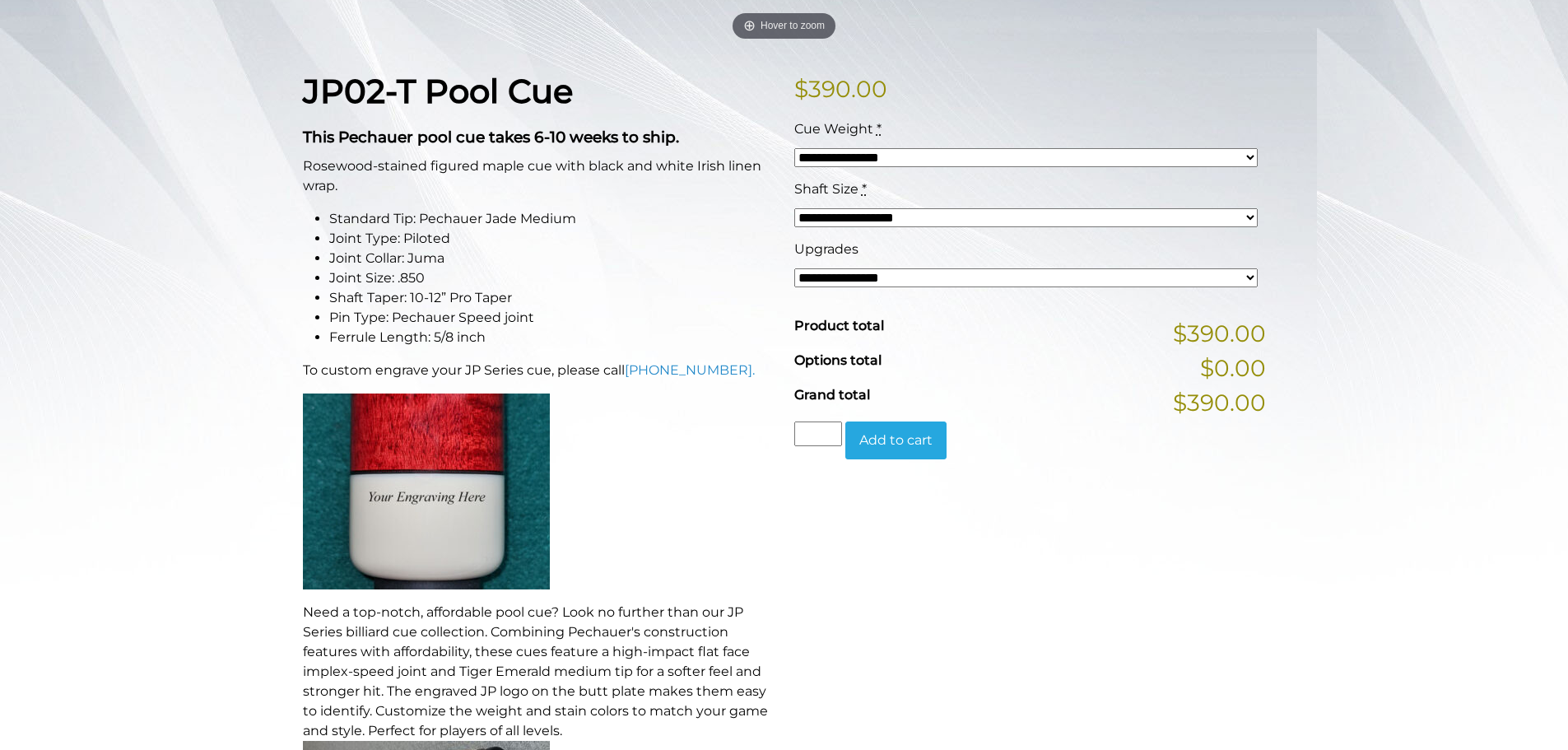
click at [1249, 276] on select "**********" at bounding box center [1025, 277] width 463 height 19
click at [1248, 215] on select "**********" at bounding box center [1025, 218] width 463 height 19
click at [1252, 151] on select "**********" at bounding box center [1025, 157] width 463 height 19
